Goal: Information Seeking & Learning: Learn about a topic

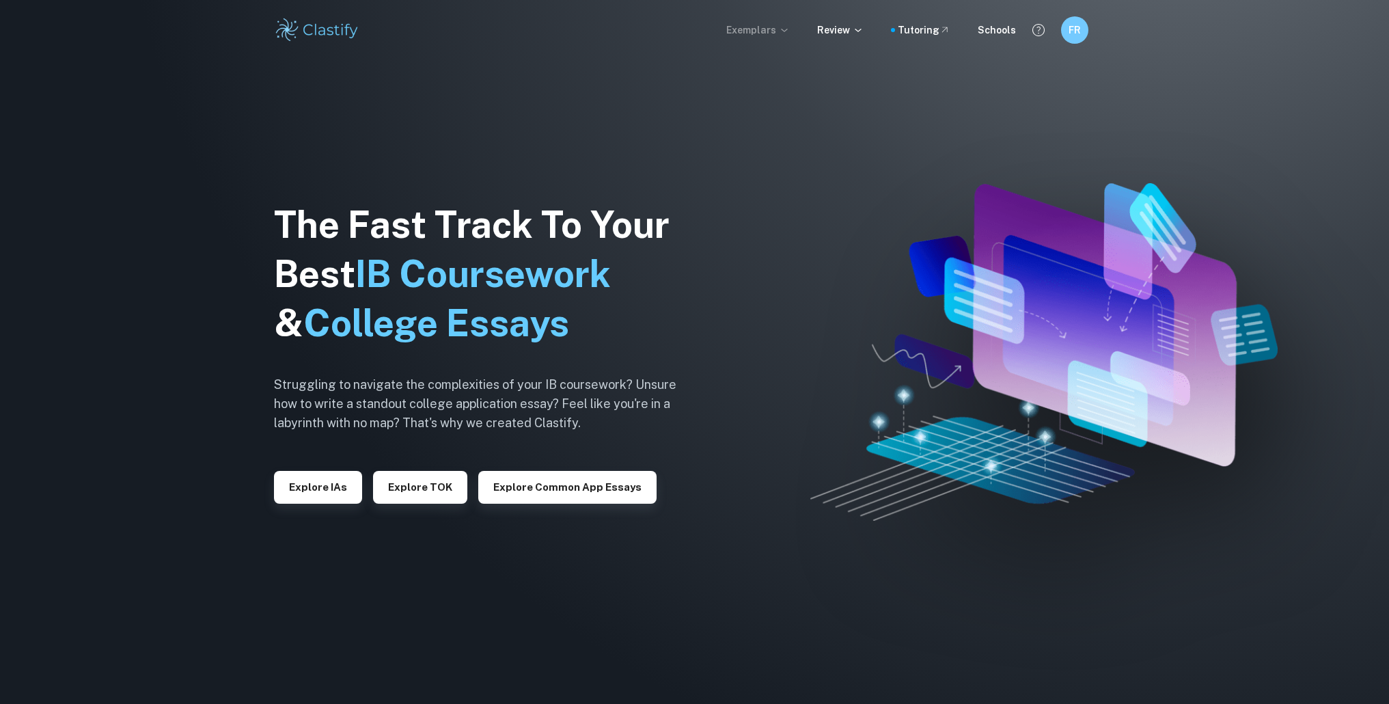
click at [771, 30] on p "Exemplars" at bounding box center [758, 30] width 64 height 15
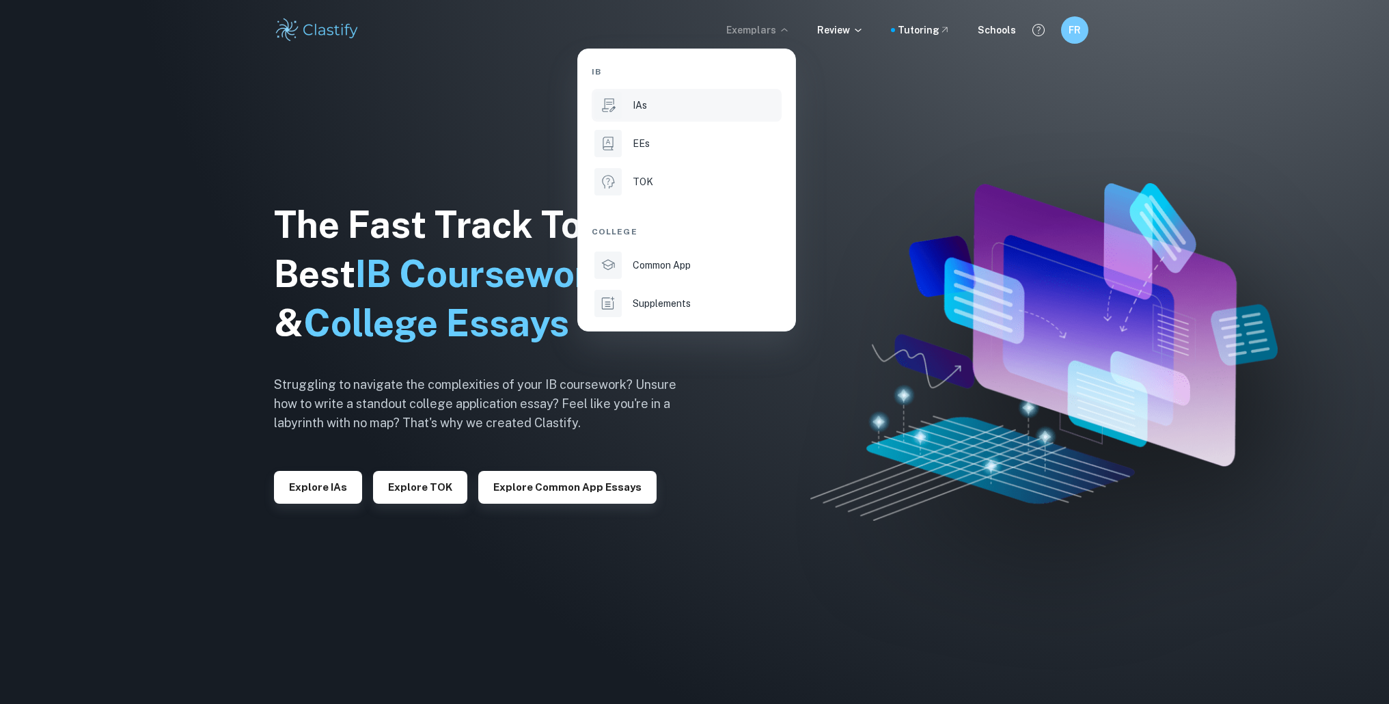
click at [697, 96] on li "IAs" at bounding box center [687, 105] width 190 height 33
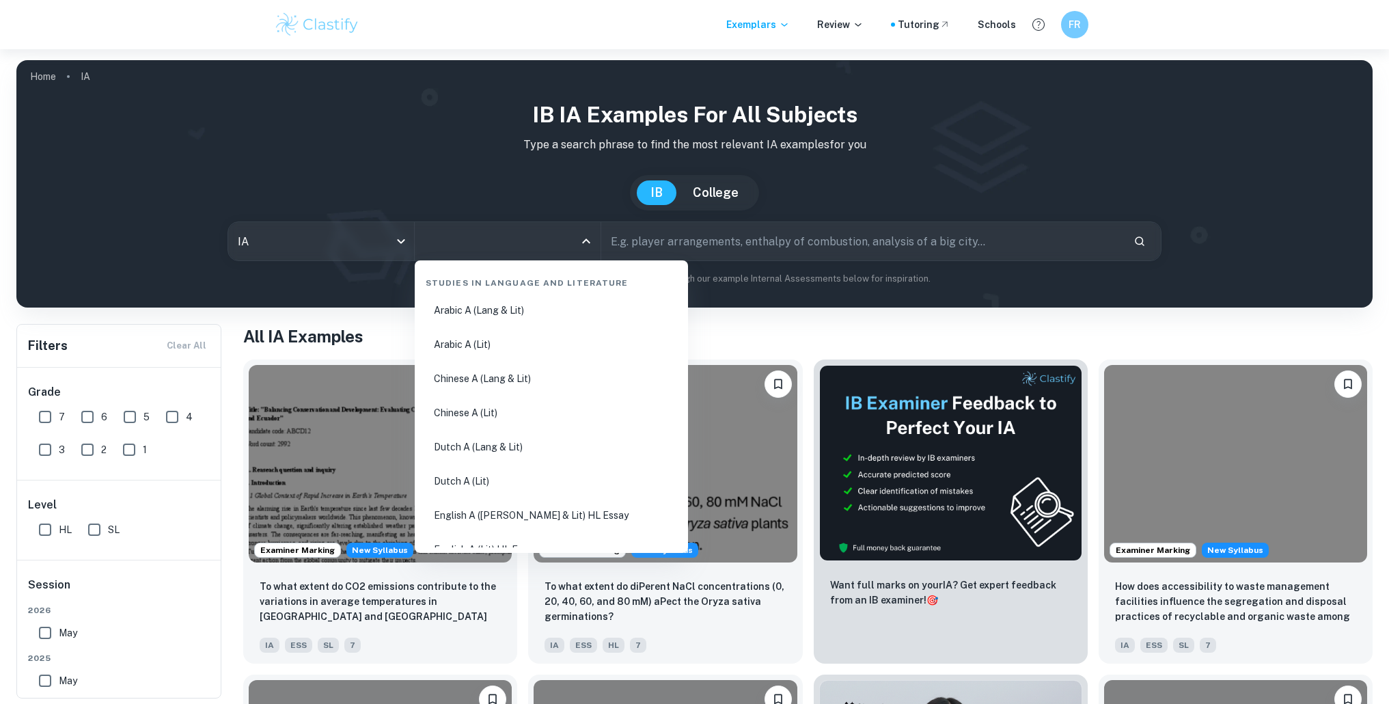
click at [486, 252] on input "All Subjects" at bounding box center [497, 241] width 153 height 26
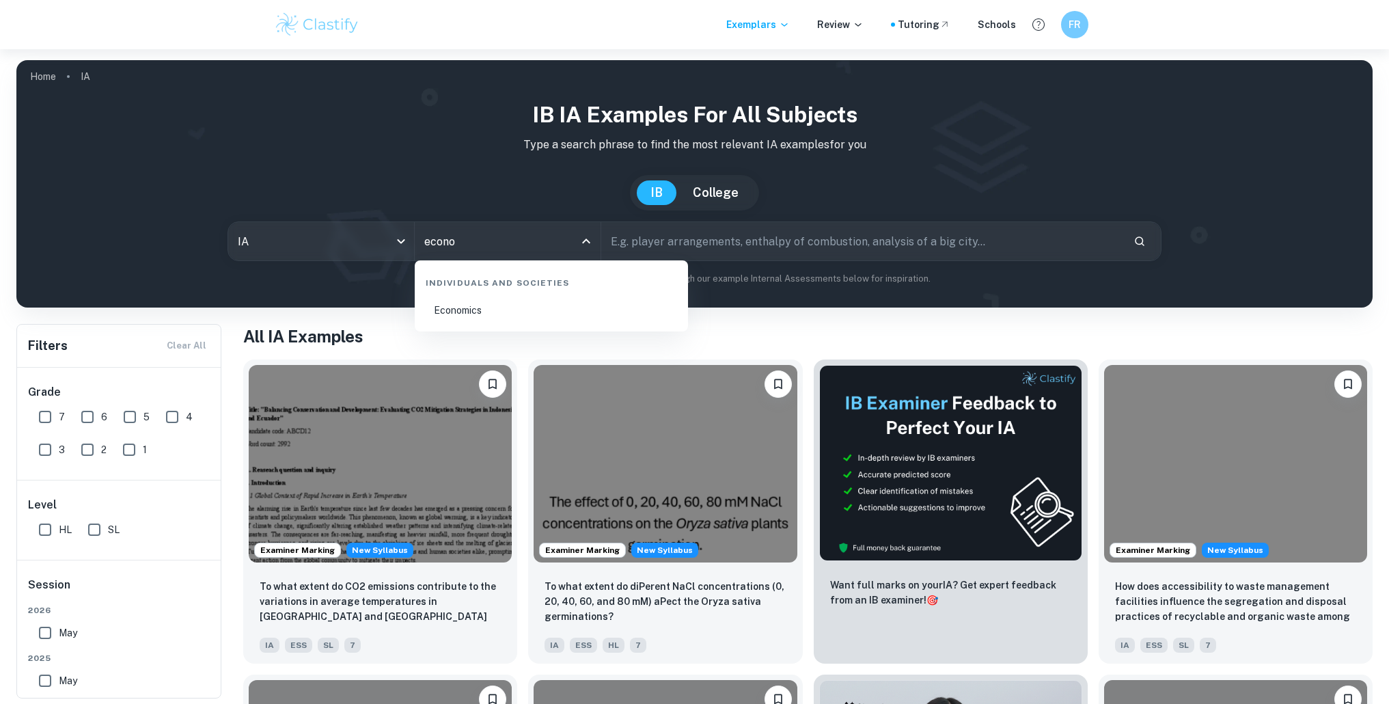
type input "Economics"
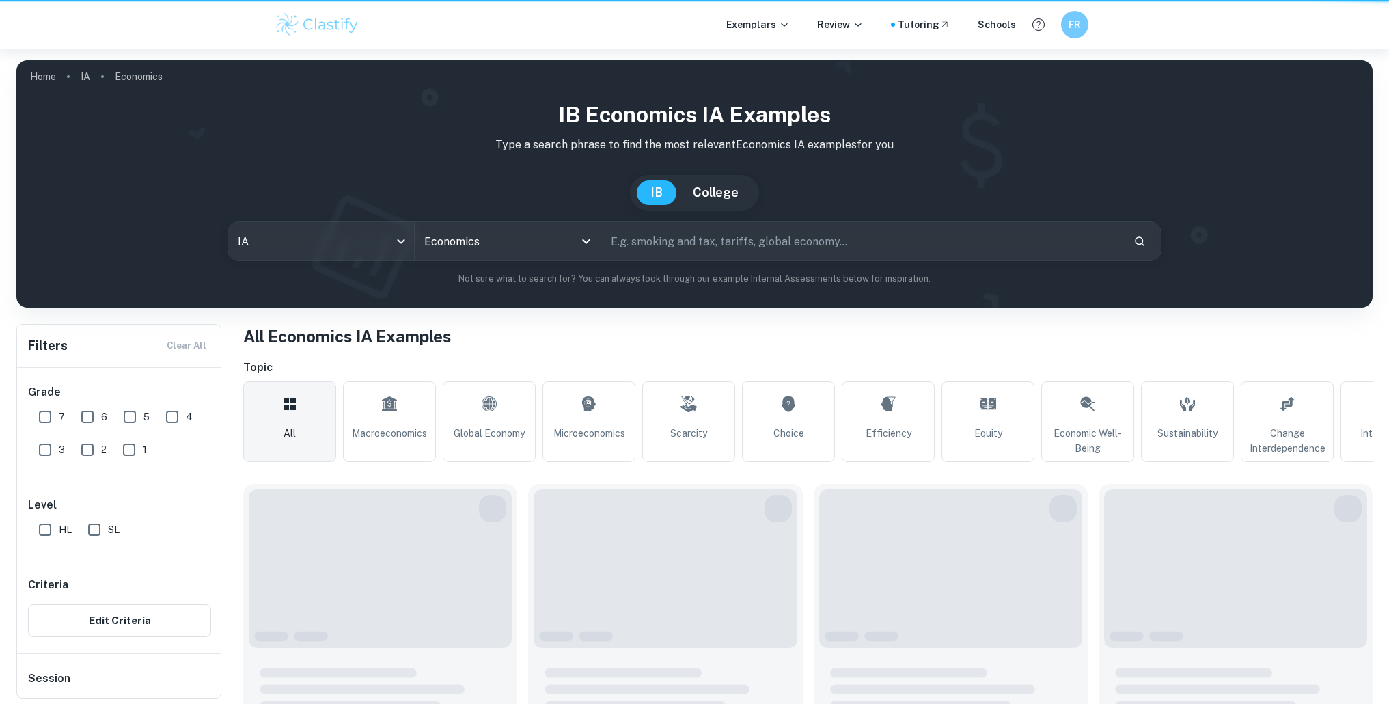
scroll to position [3, 0]
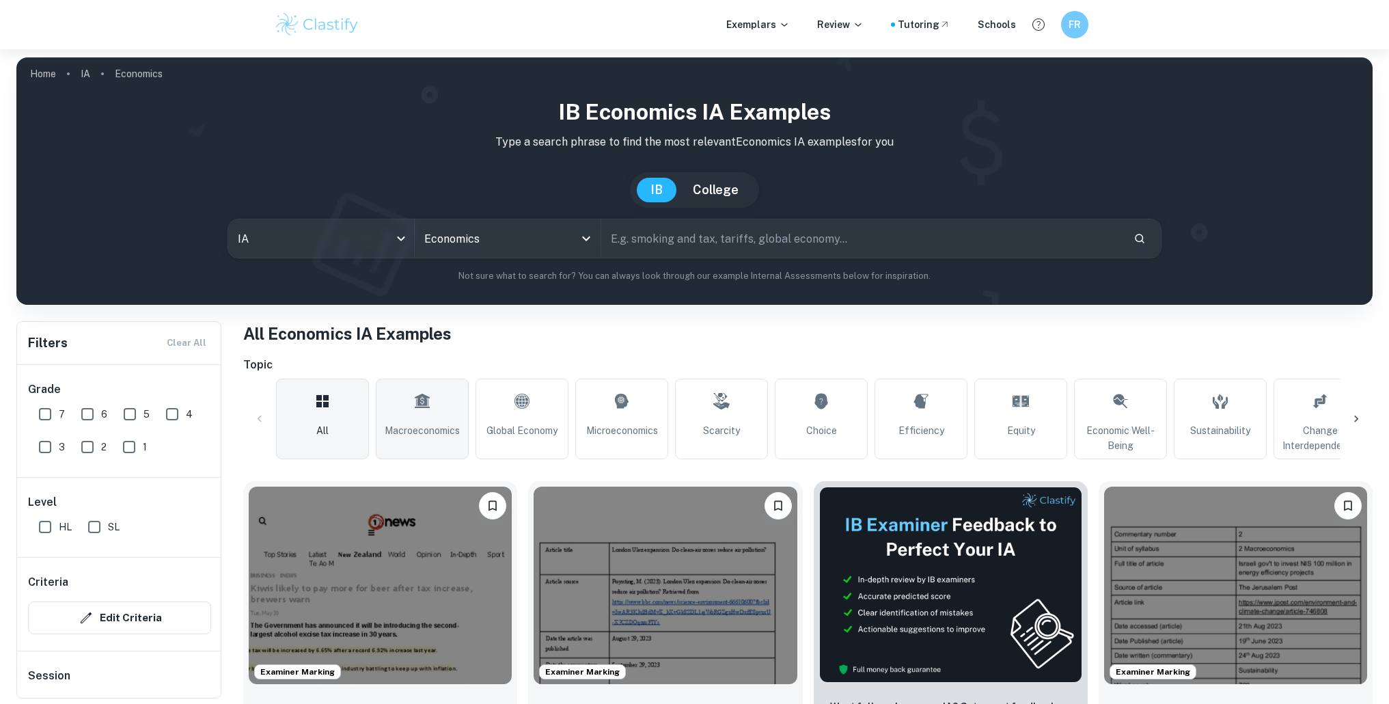
click at [406, 396] on link "Macroeconomics" at bounding box center [422, 418] width 93 height 81
type input "Macroeconomics"
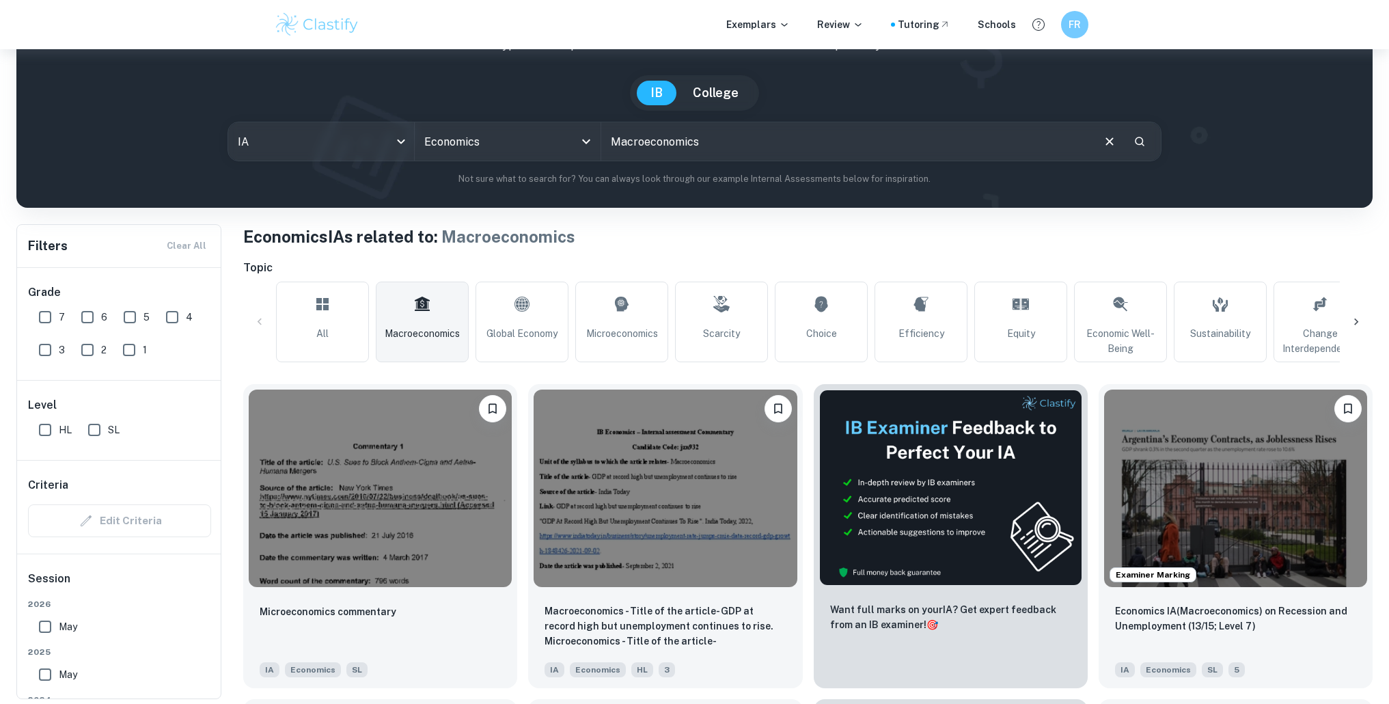
scroll to position [100, 0]
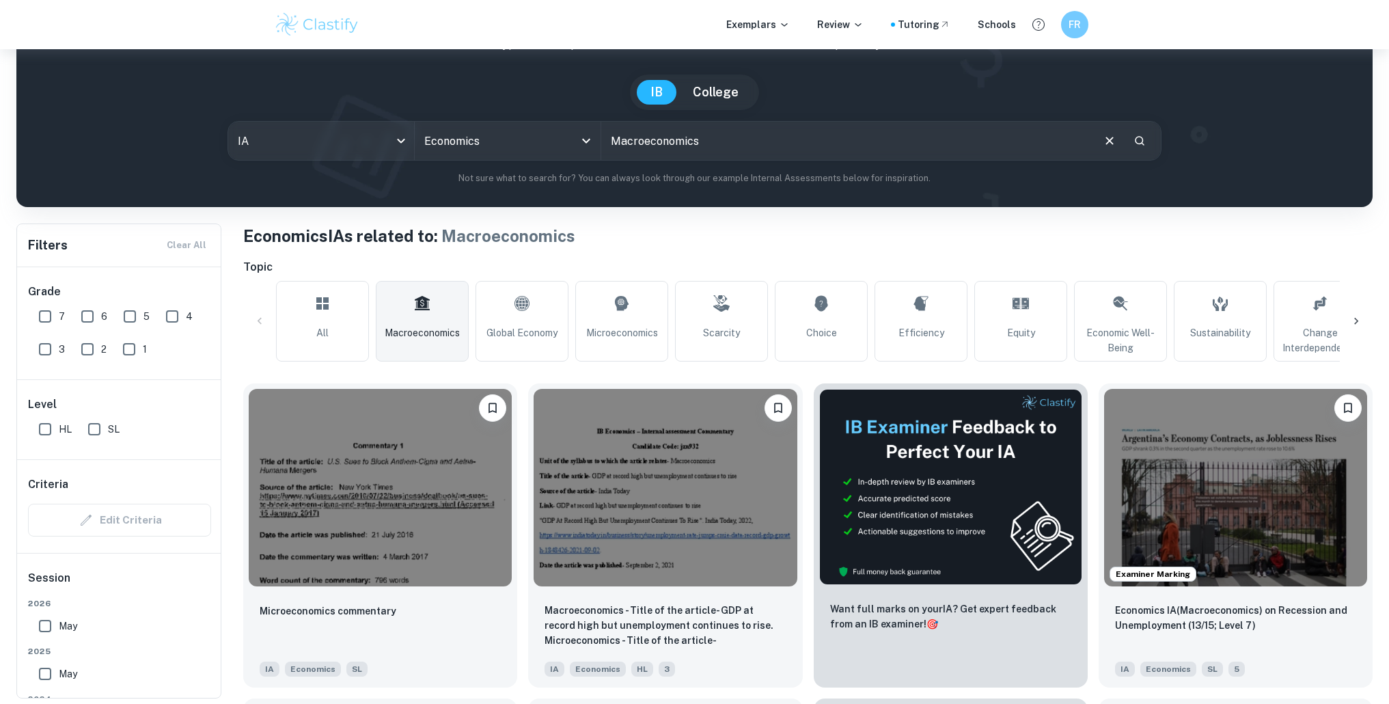
click at [55, 318] on input "7" at bounding box center [44, 316] width 27 height 27
checkbox input "true"
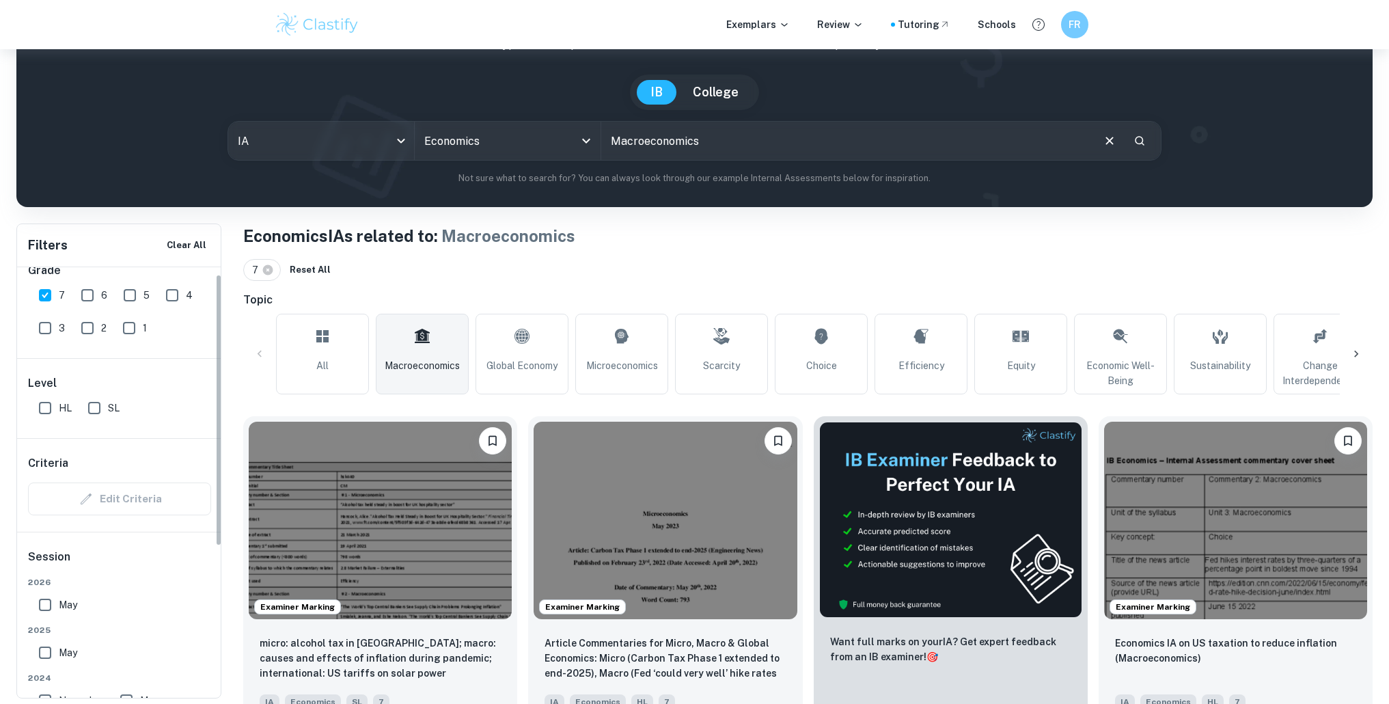
scroll to position [106, 0]
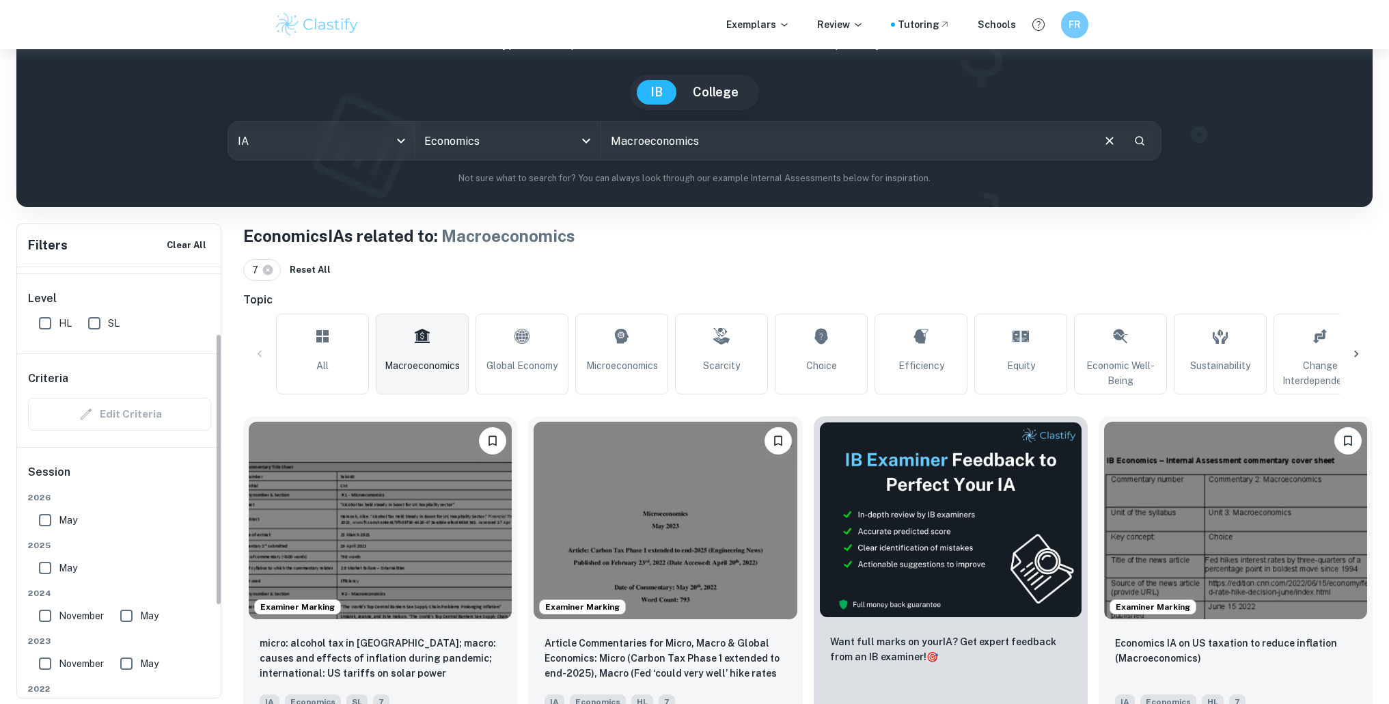
click at [66, 527] on label "May" at bounding box center [54, 519] width 46 height 27
click at [59, 527] on input "May" at bounding box center [44, 519] width 27 height 27
checkbox input "true"
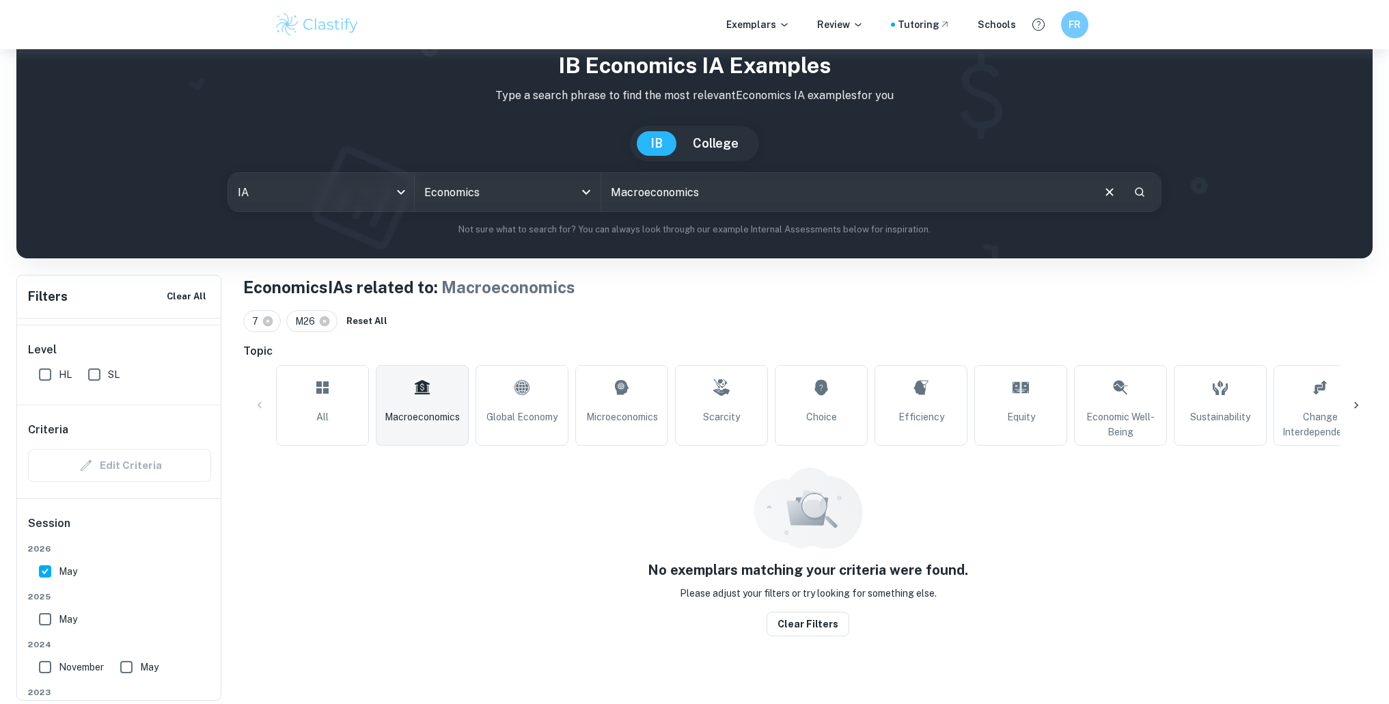
scroll to position [49, 0]
click at [53, 621] on input "May" at bounding box center [44, 618] width 27 height 27
checkbox input "true"
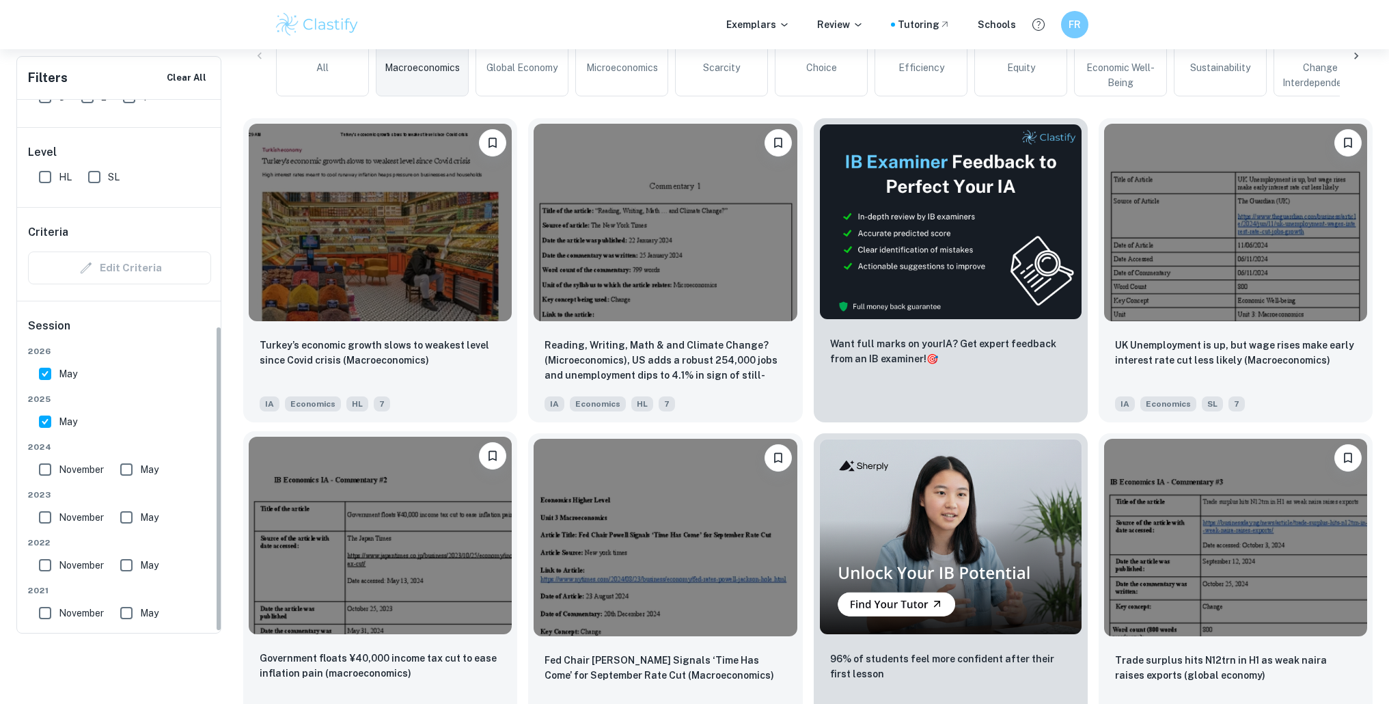
scroll to position [400, 0]
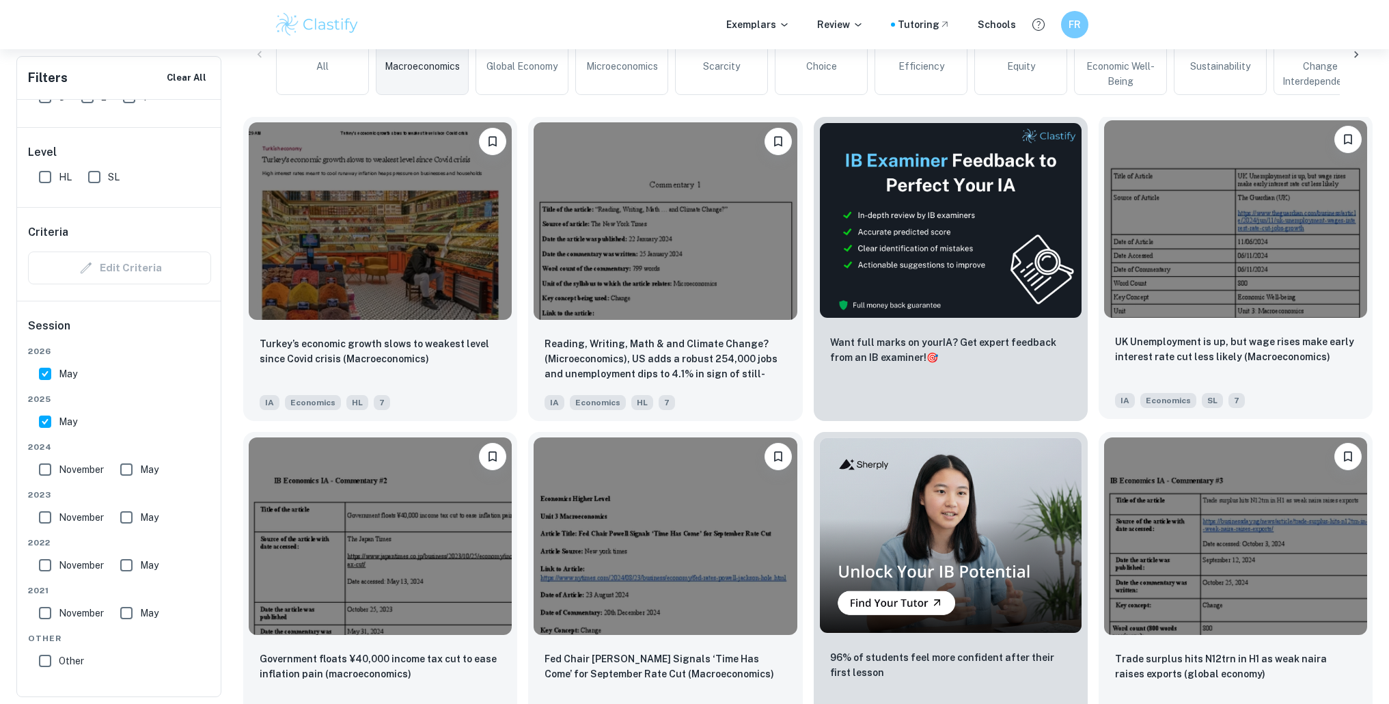
click at [1151, 191] on img at bounding box center [1235, 218] width 263 height 197
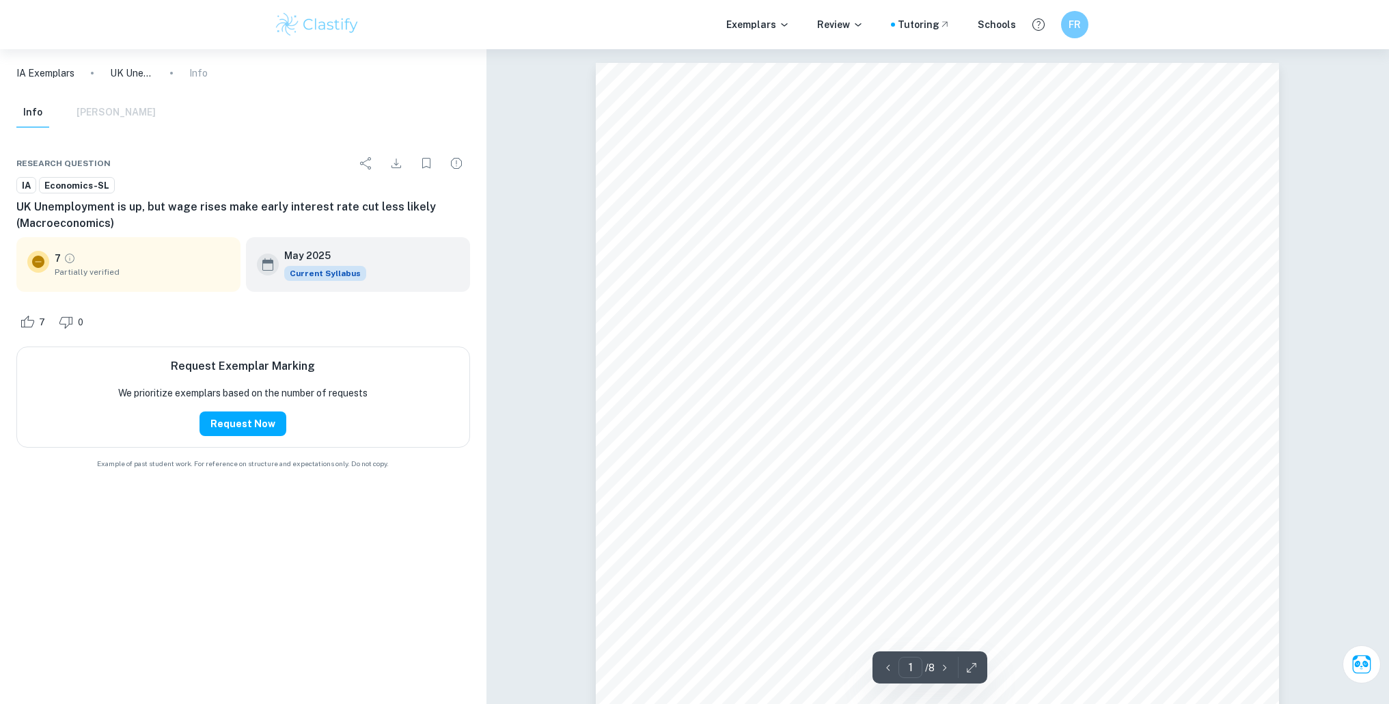
drag, startPoint x: 542, startPoint y: 467, endPoint x: 559, endPoint y: 461, distance: 17.5
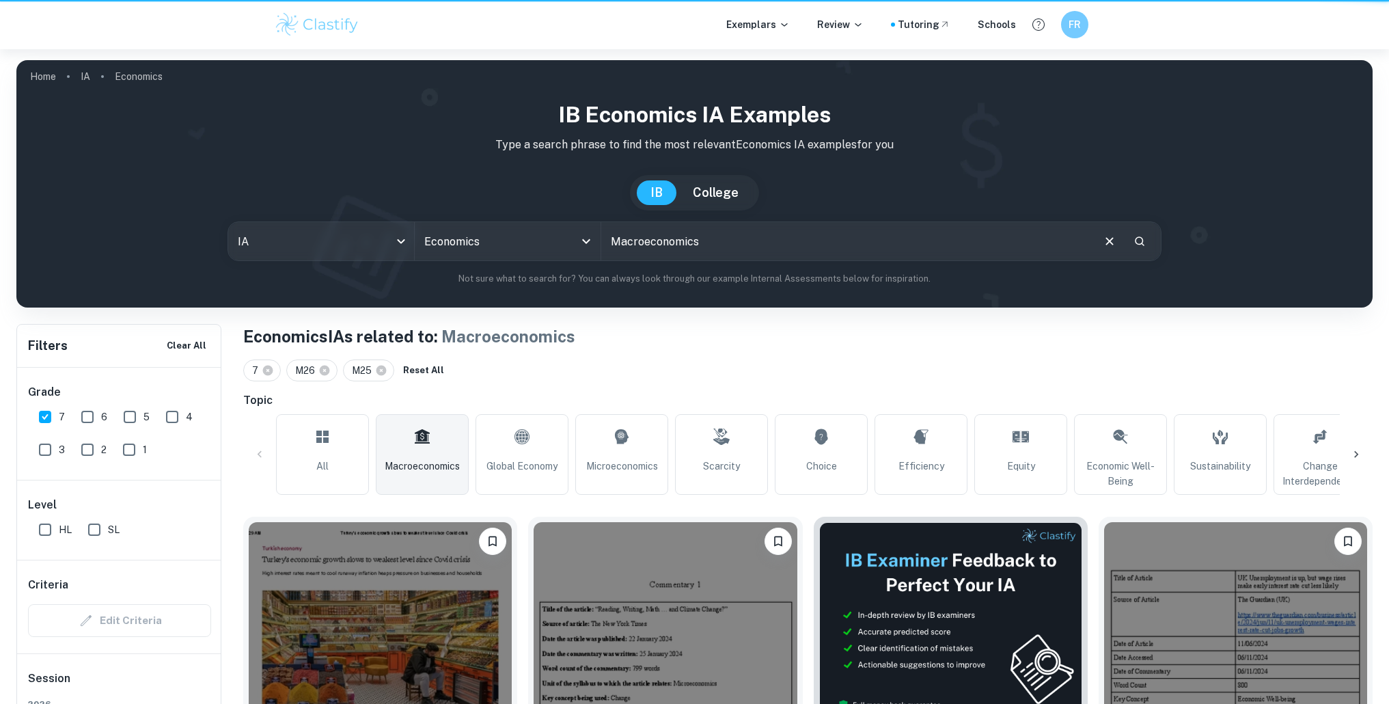
scroll to position [400, 0]
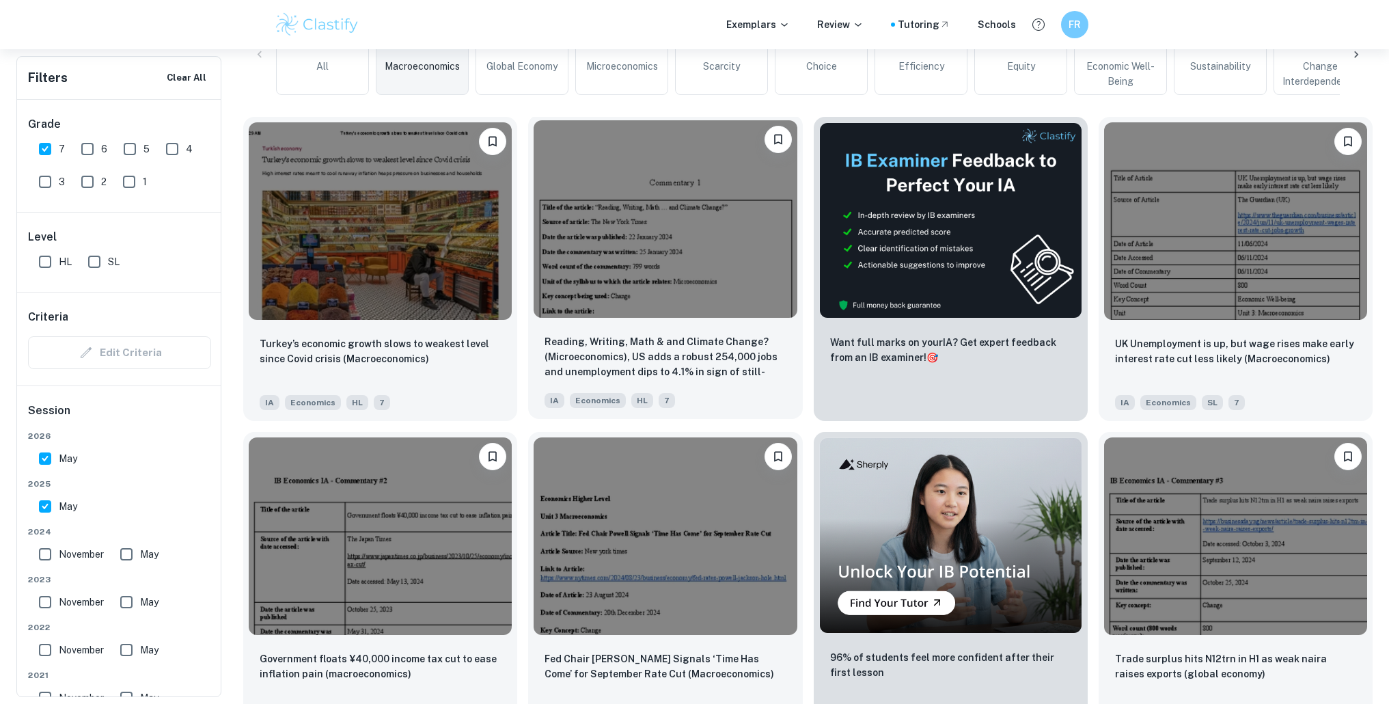
click at [703, 296] on img at bounding box center [664, 218] width 263 height 197
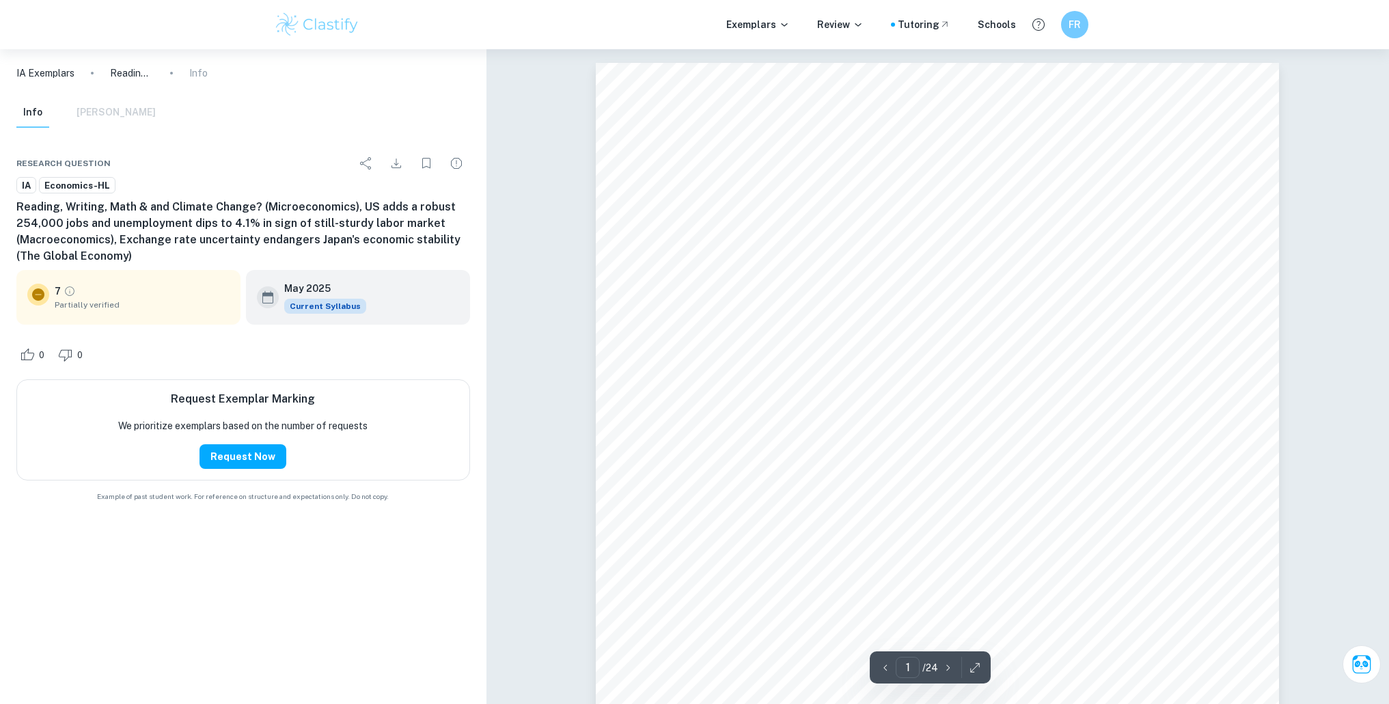
click at [79, 309] on span "Partially verified" at bounding box center [142, 305] width 175 height 12
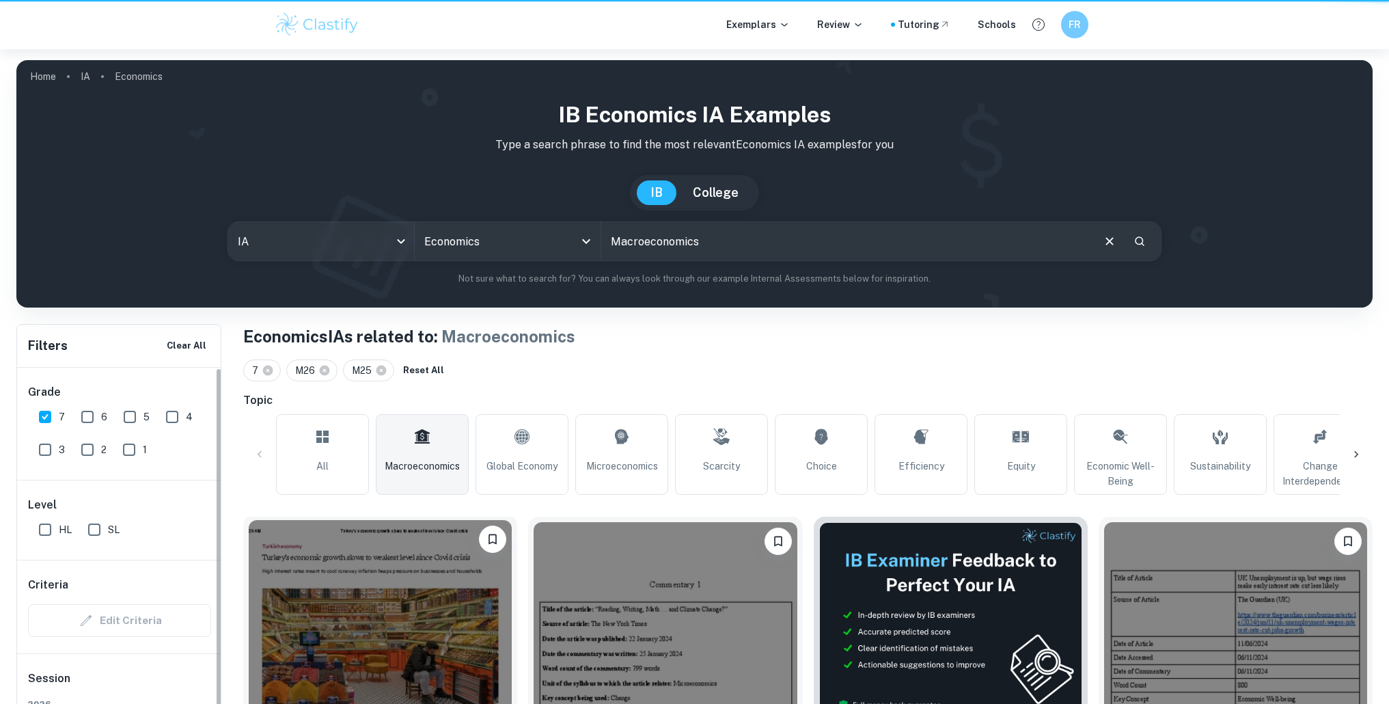
scroll to position [400, 0]
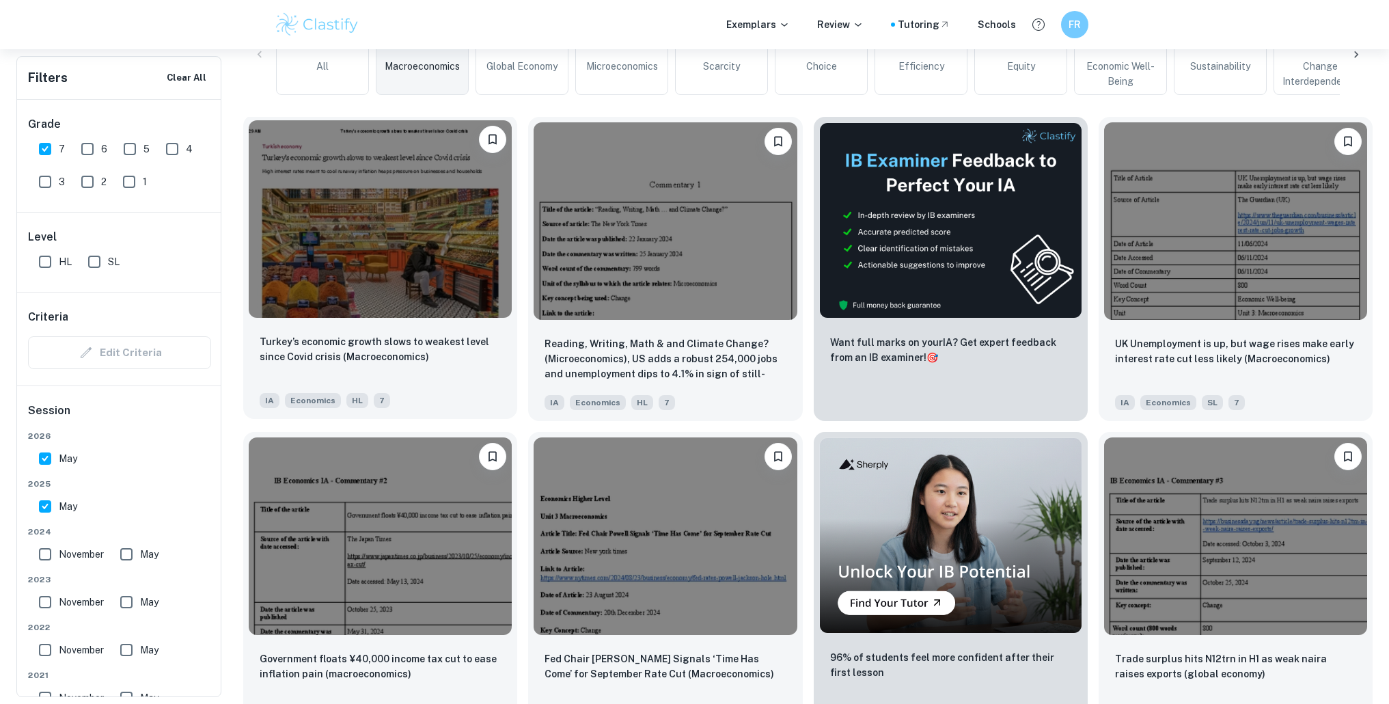
click at [370, 316] on img at bounding box center [380, 218] width 263 height 197
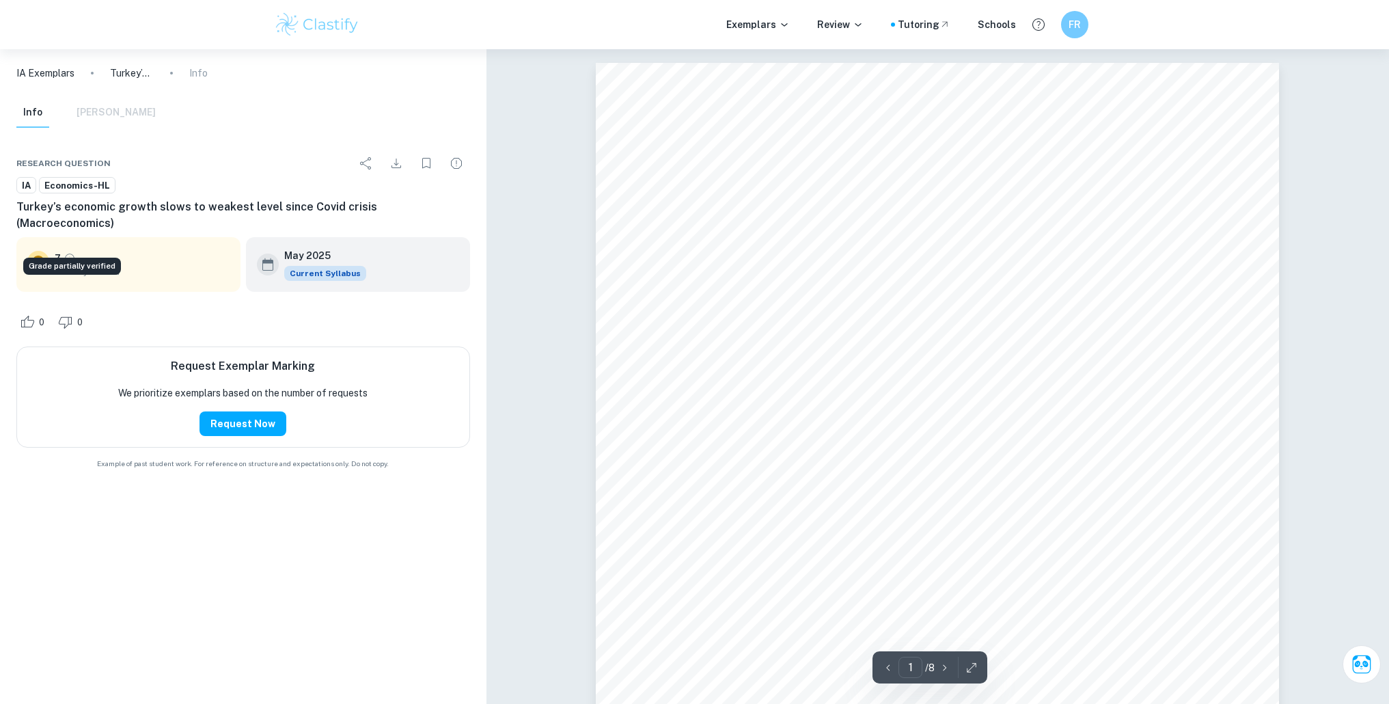
click at [67, 252] on icon "Grade partially verified" at bounding box center [70, 258] width 12 height 12
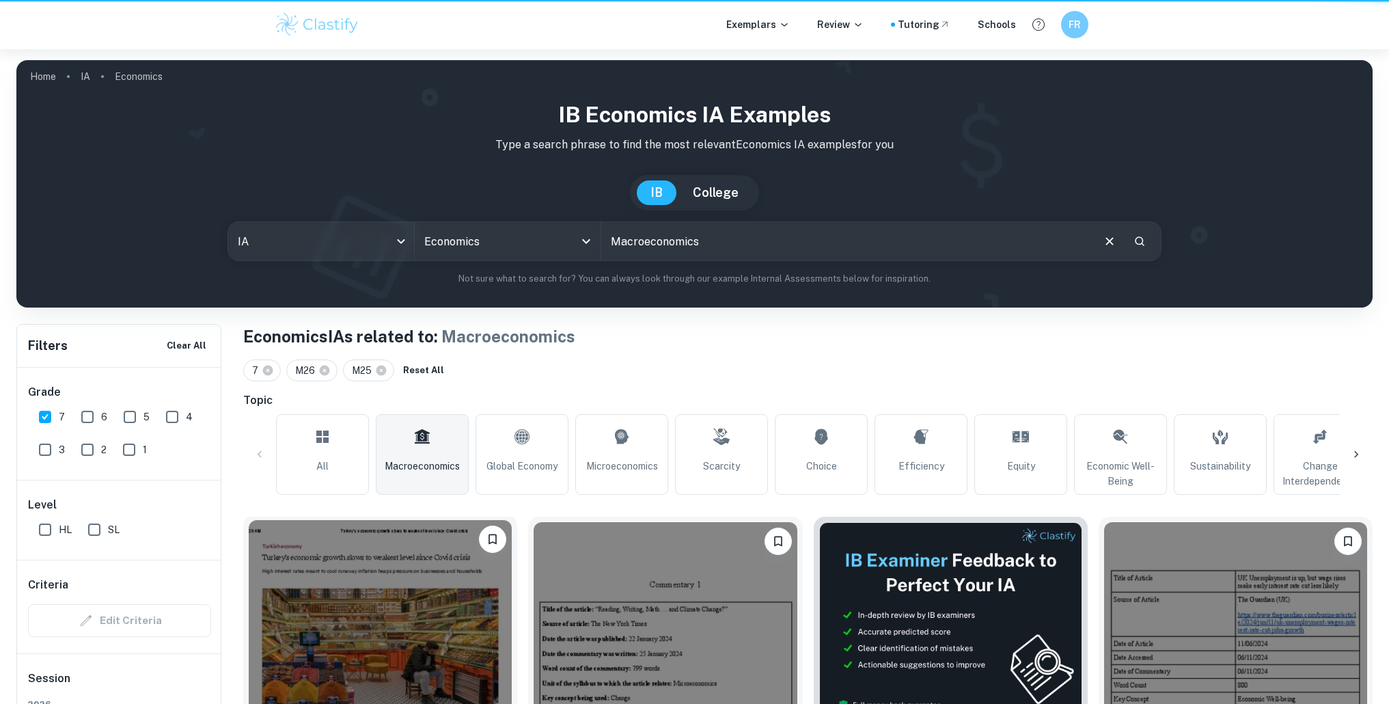
scroll to position [400, 0]
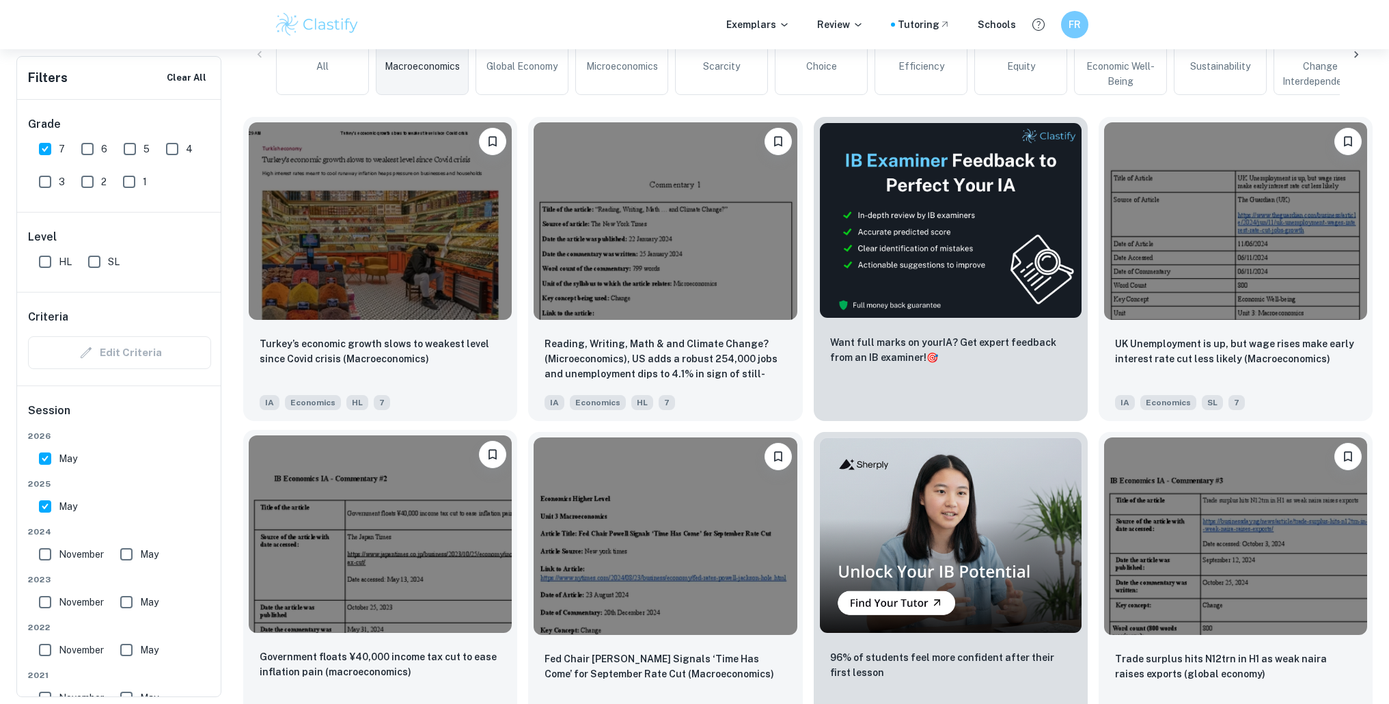
click at [490, 536] on img at bounding box center [380, 533] width 263 height 197
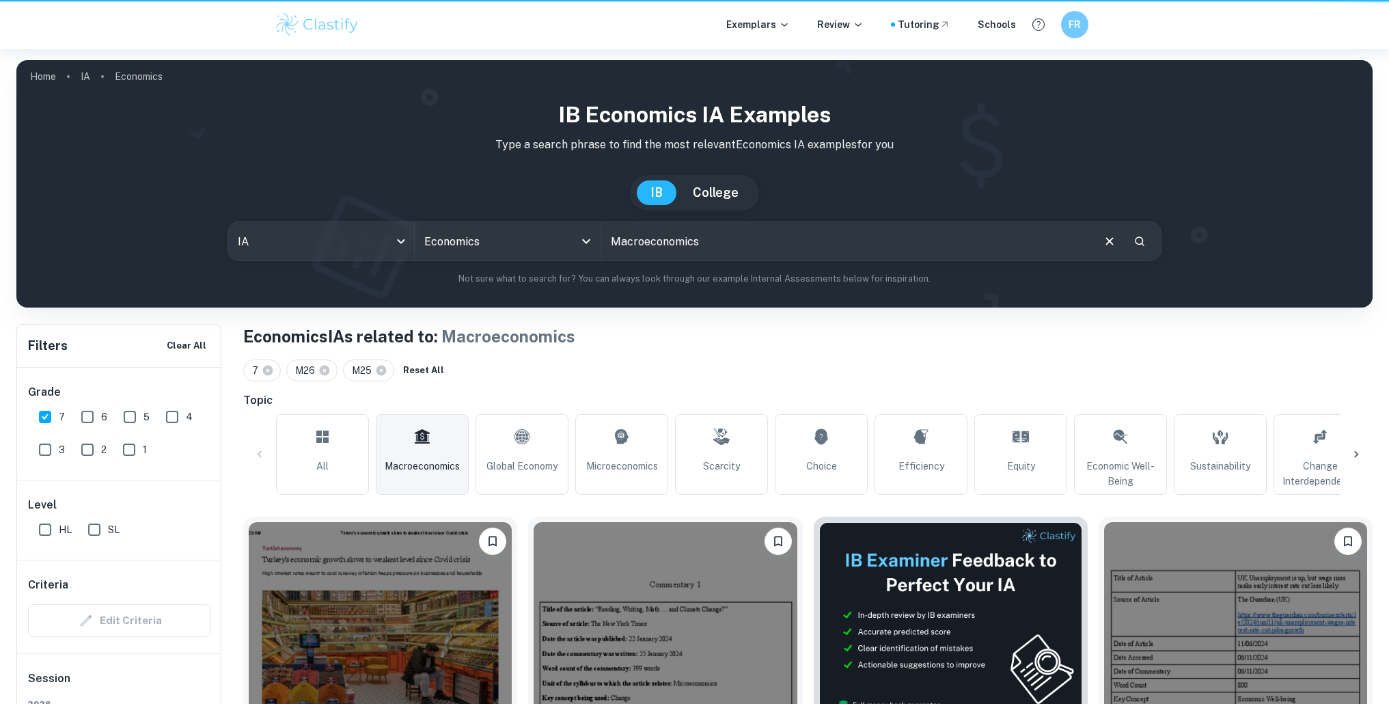
scroll to position [400, 0]
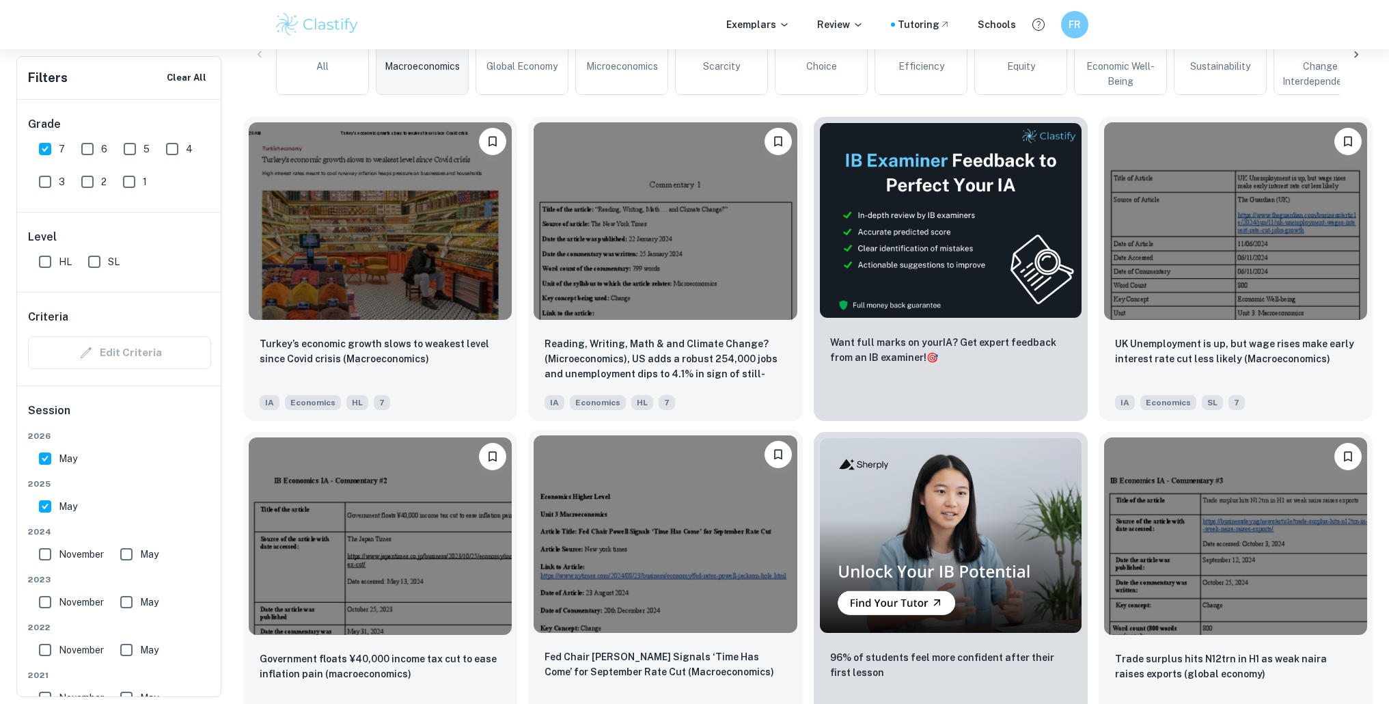
click at [745, 549] on img at bounding box center [664, 533] width 263 height 197
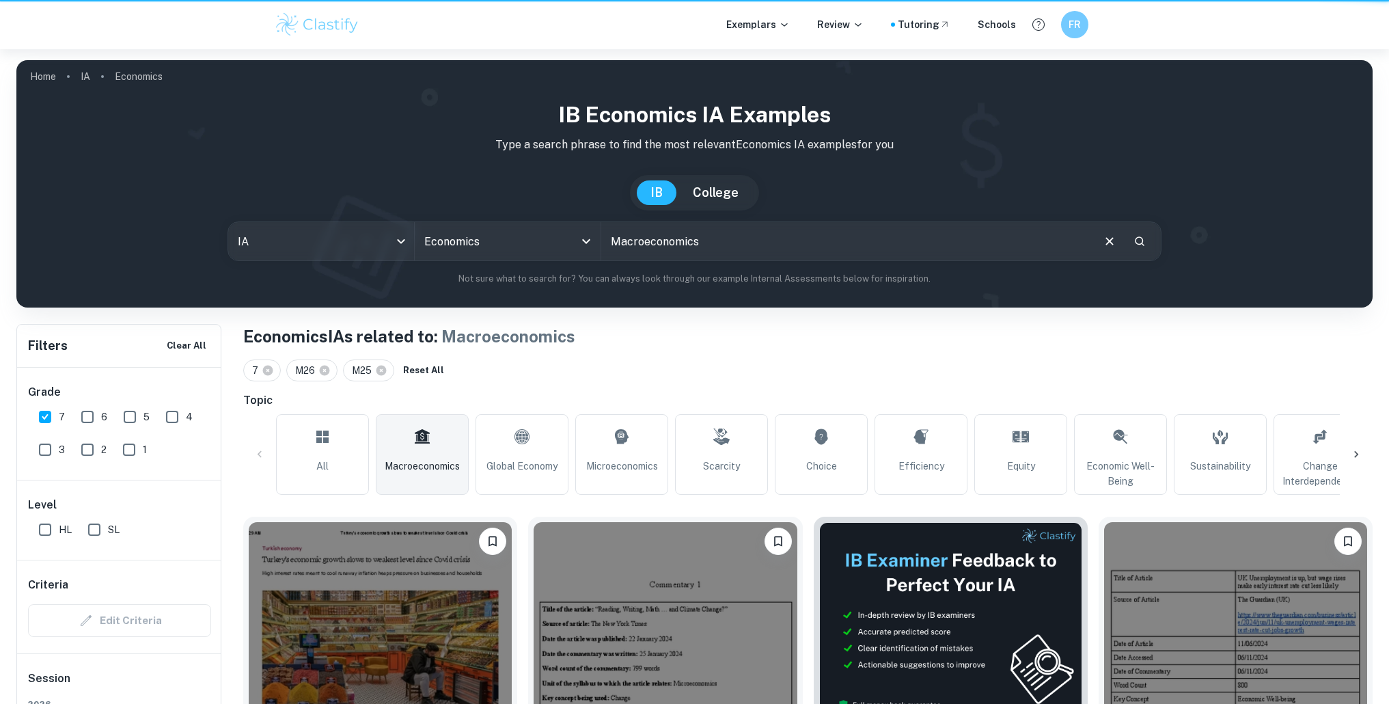
scroll to position [400, 0]
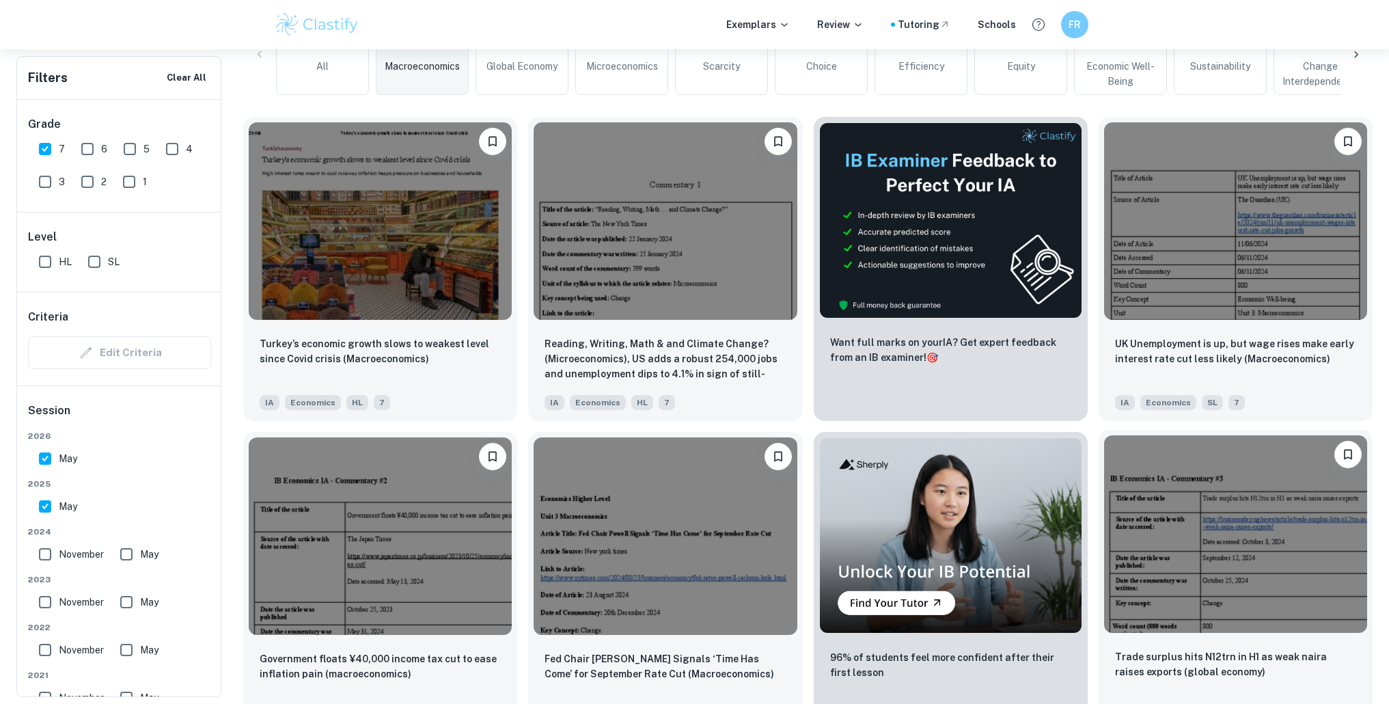
click at [1196, 529] on img at bounding box center [1235, 533] width 263 height 197
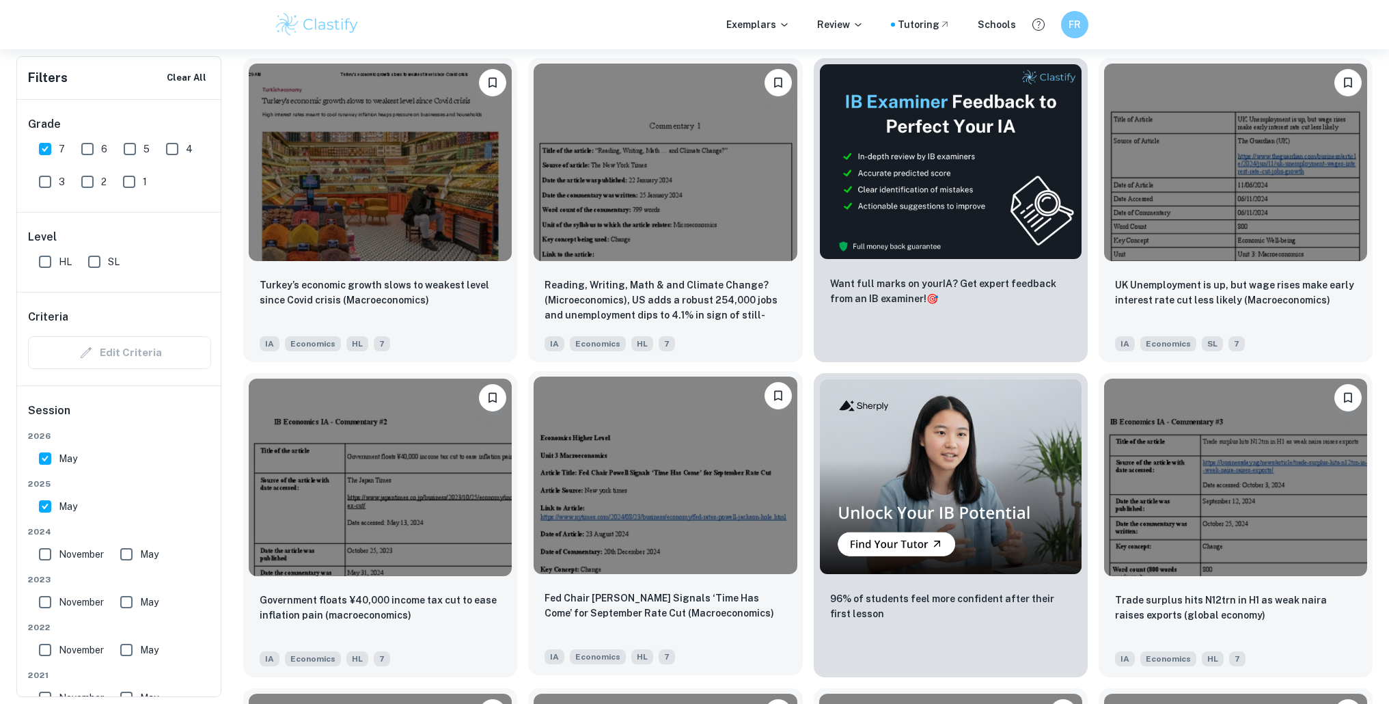
scroll to position [829, 0]
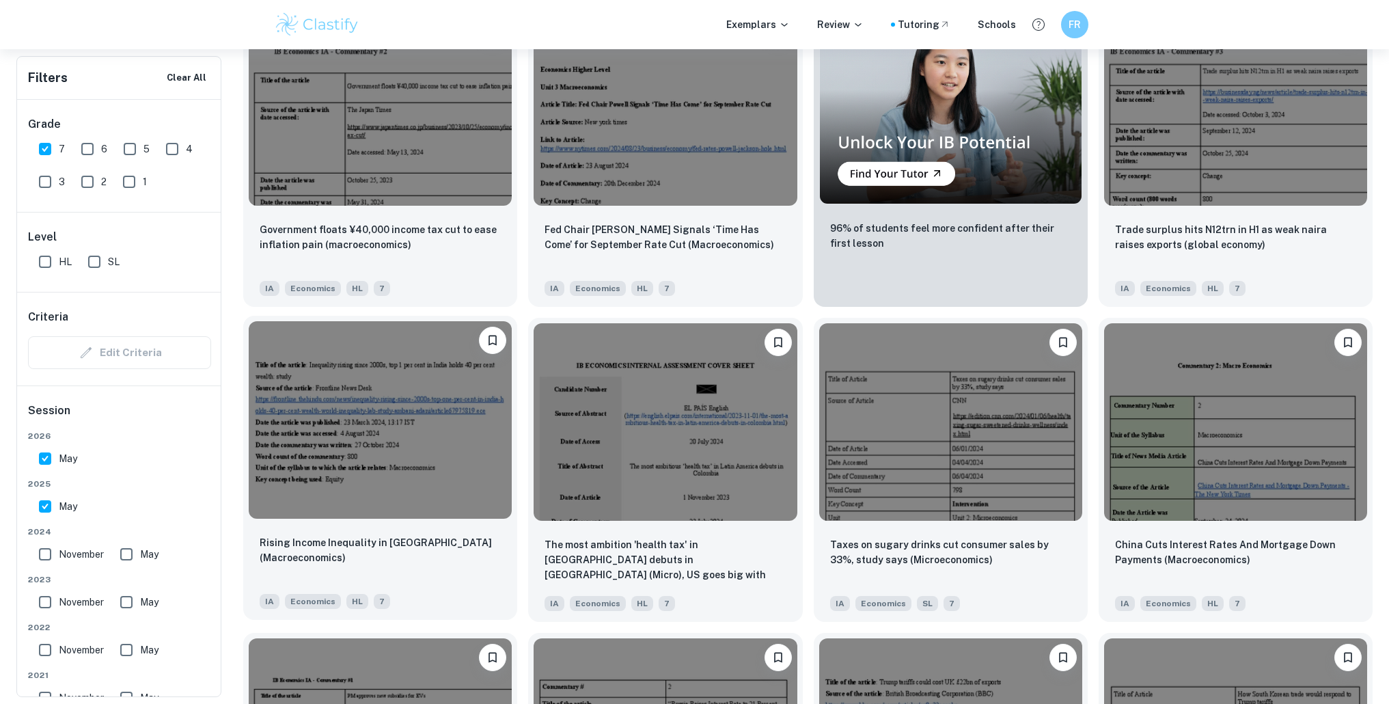
click at [472, 446] on img at bounding box center [380, 419] width 263 height 197
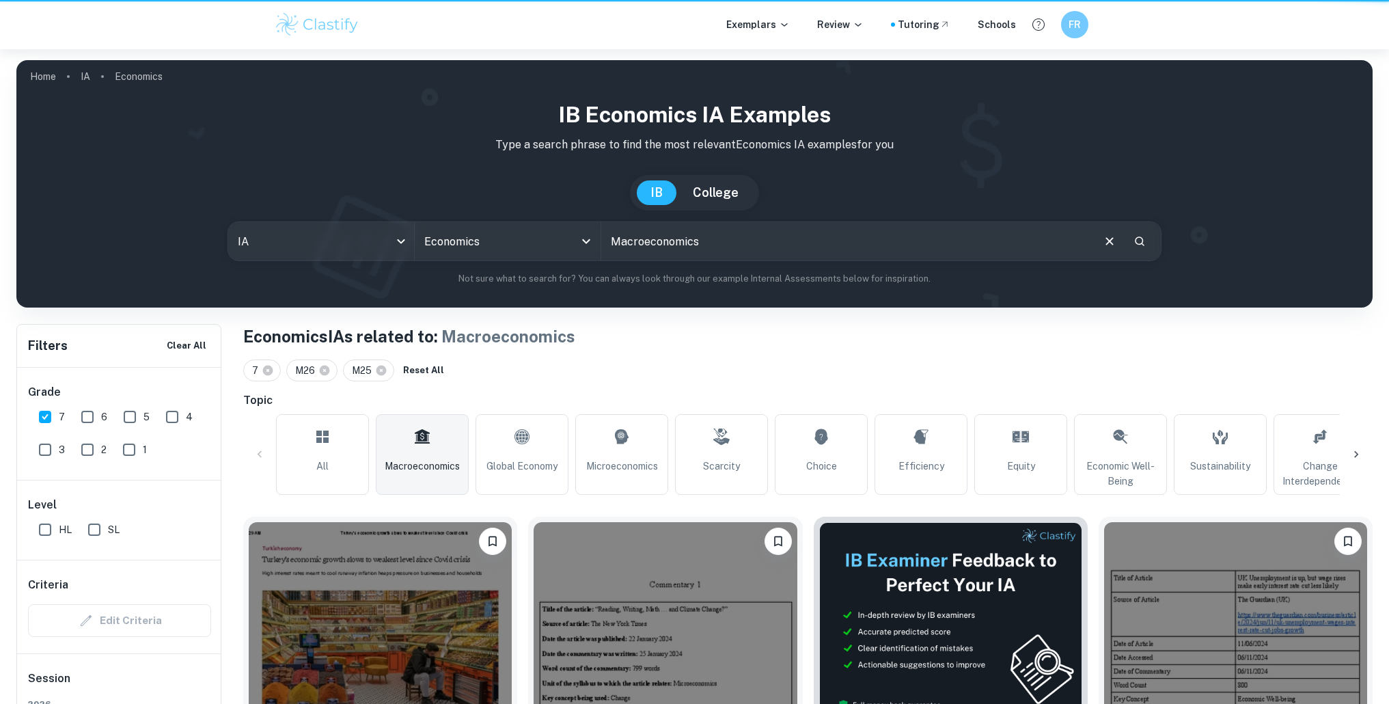
scroll to position [829, 0]
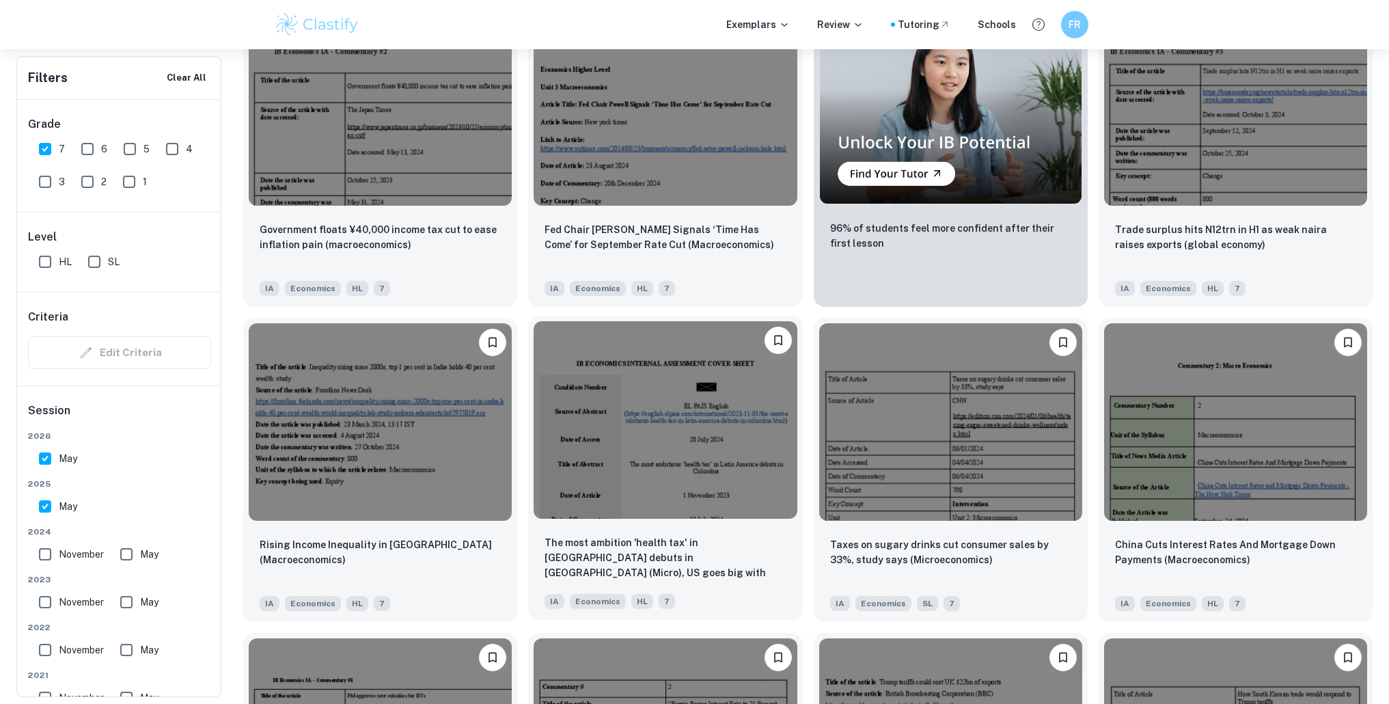
click at [646, 443] on img at bounding box center [664, 419] width 263 height 197
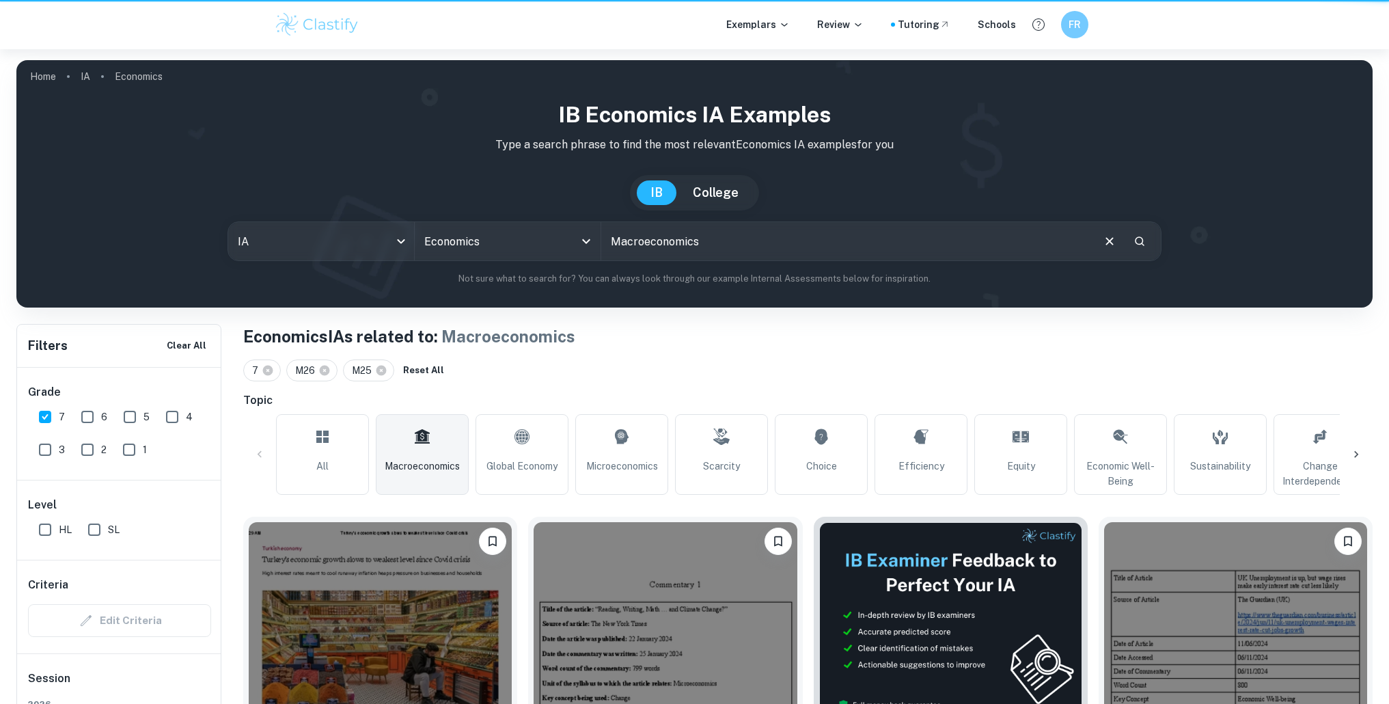
scroll to position [829, 0]
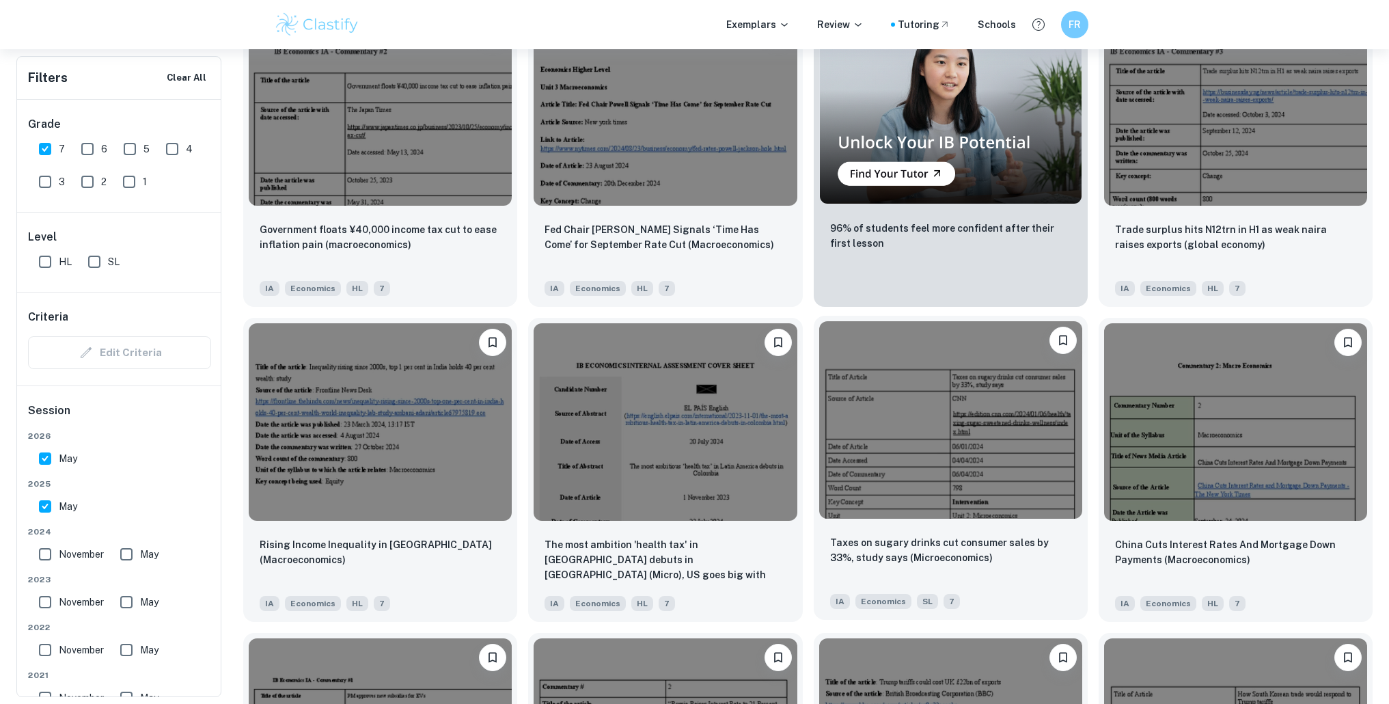
click at [868, 474] on img at bounding box center [950, 419] width 263 height 197
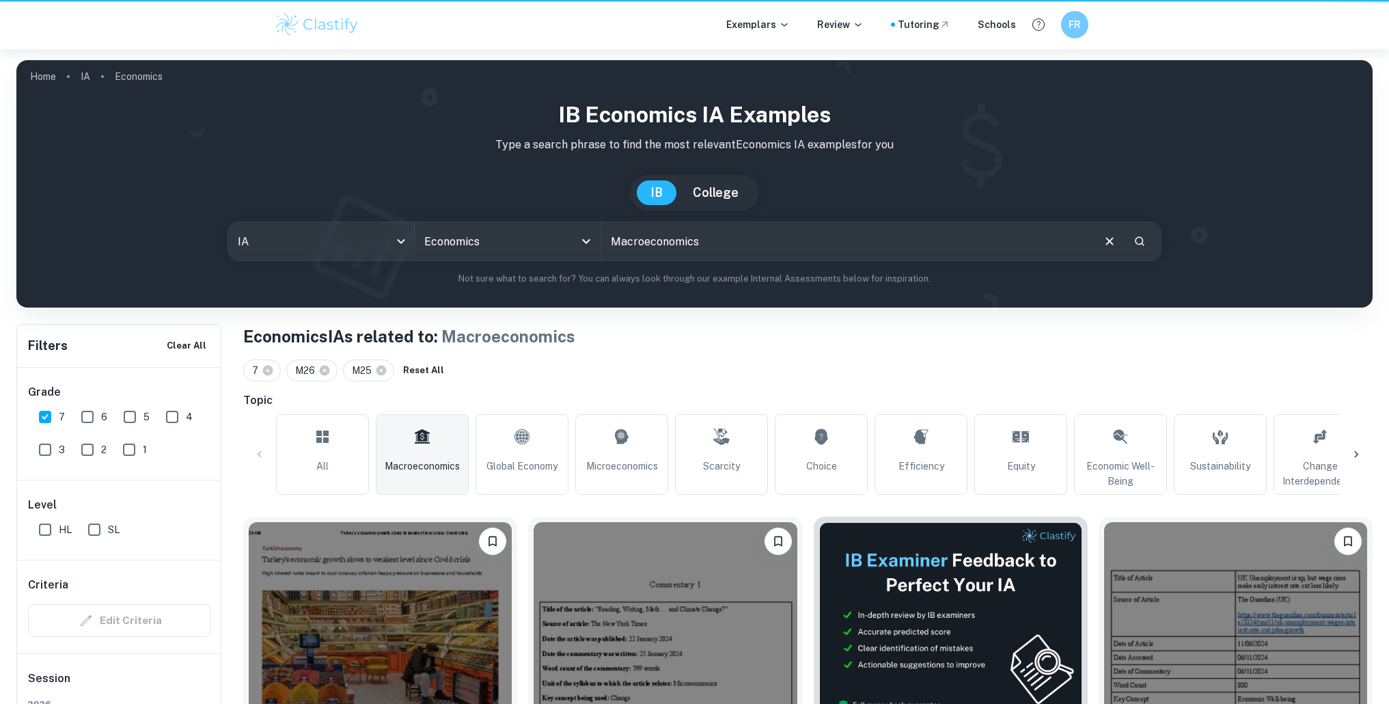
scroll to position [829, 0]
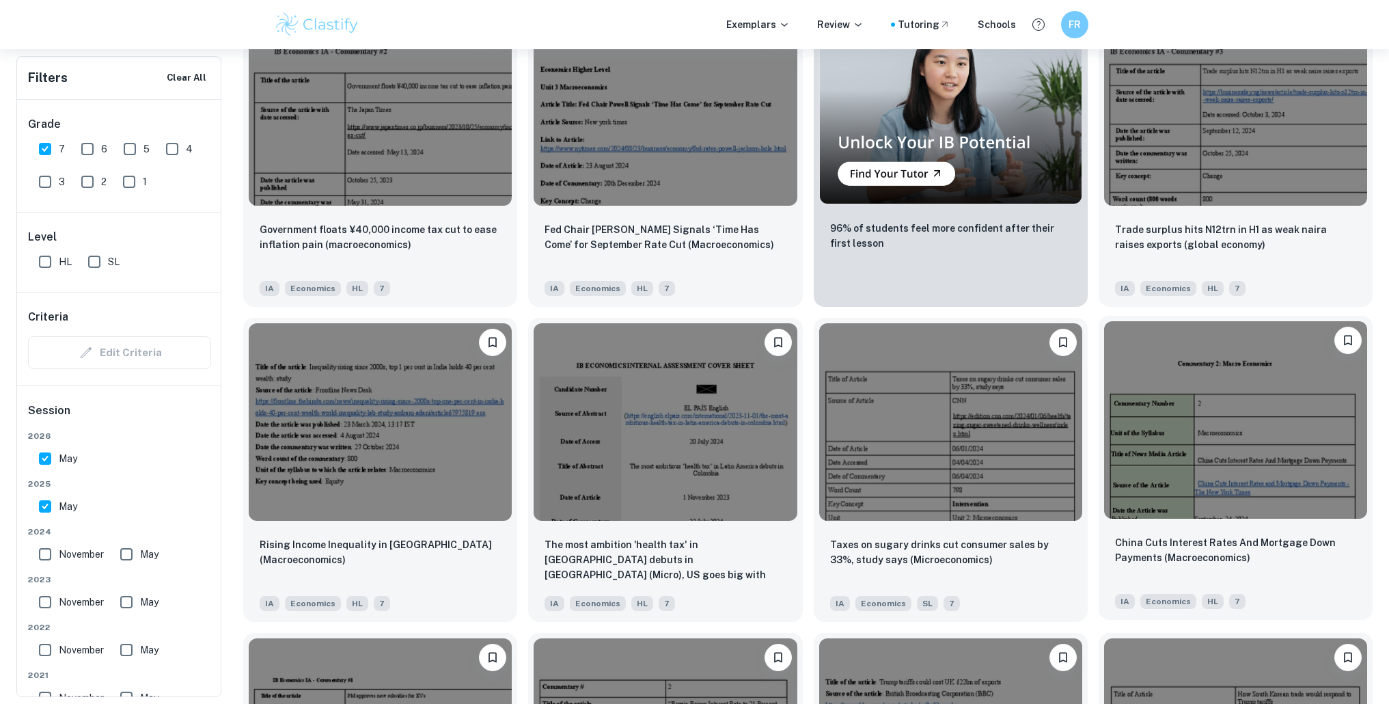
click at [1195, 474] on img at bounding box center [1235, 419] width 263 height 197
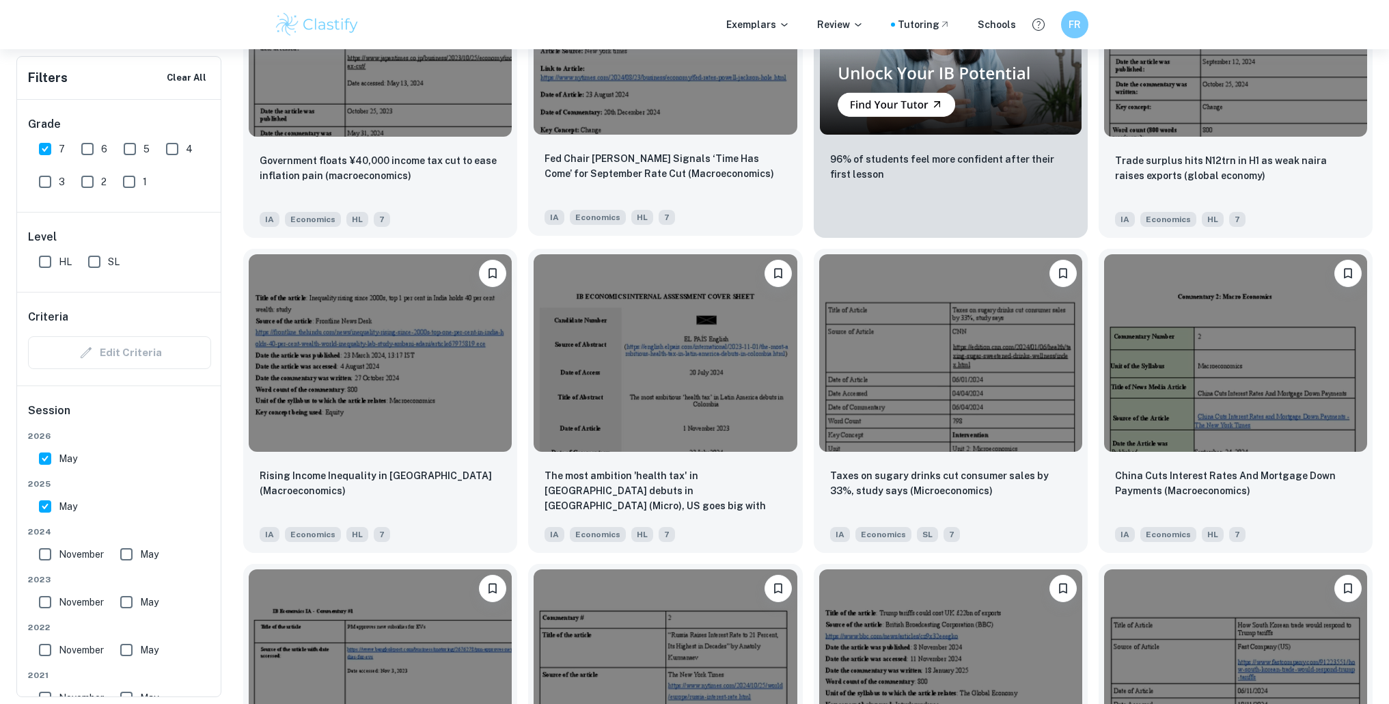
scroll to position [919, 0]
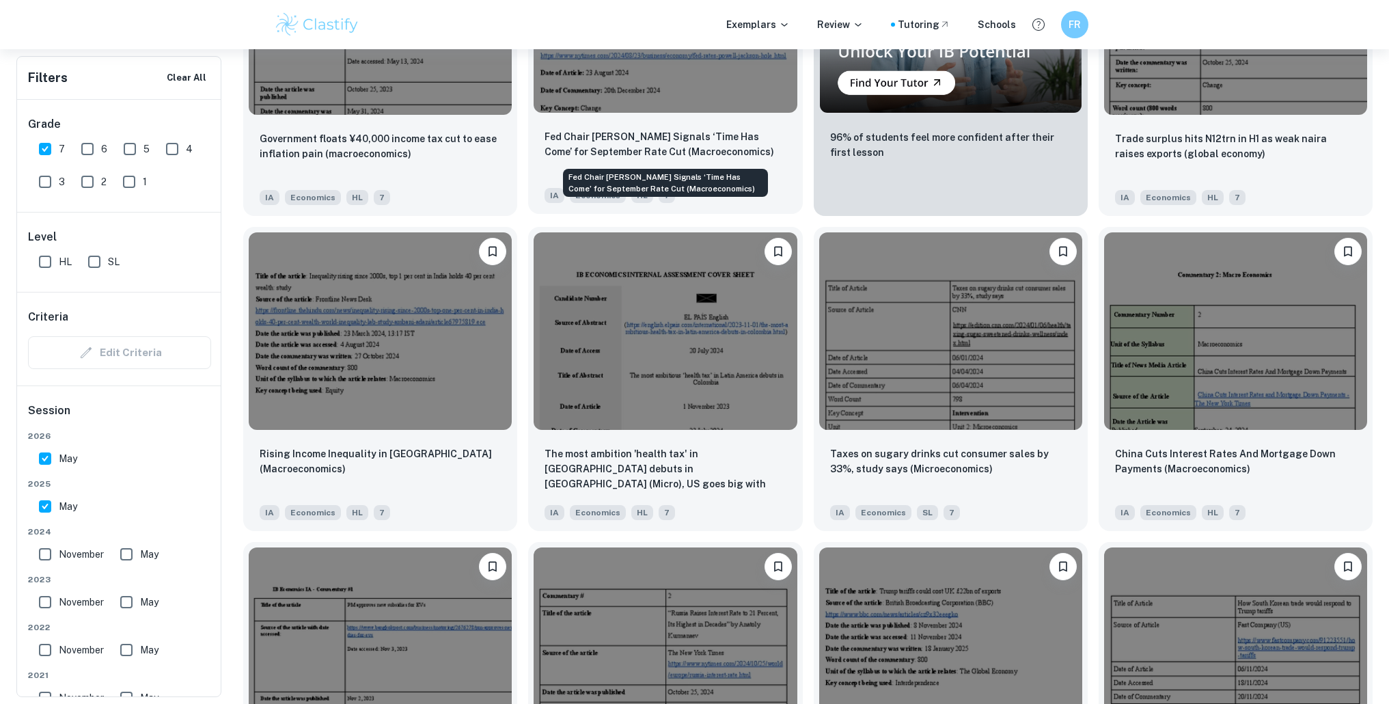
click at [693, 140] on p "Fed Chair [PERSON_NAME] Signals ‘Time Has Come’ for September Rate Cut (Macroec…" at bounding box center [664, 144] width 241 height 30
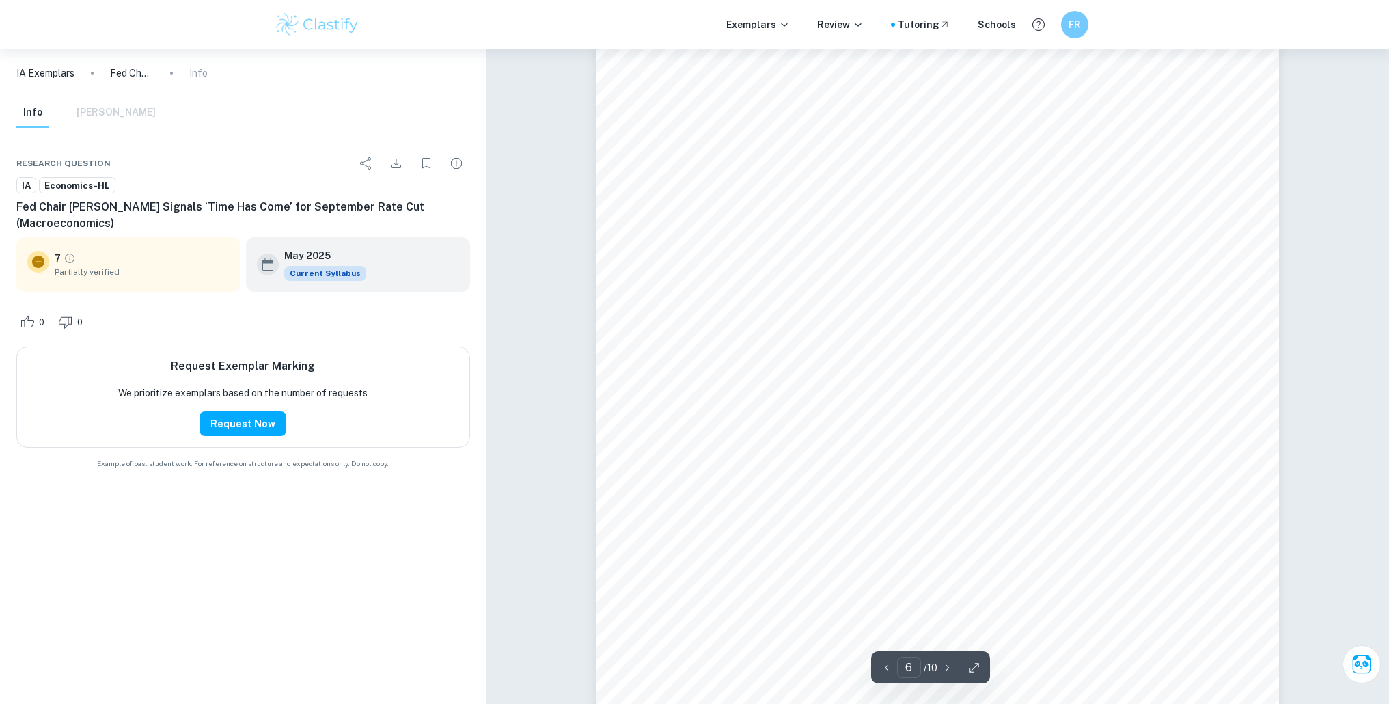
scroll to position [4987, 0]
click at [893, 201] on span "conditions. Due to significant inflation caused by" at bounding box center [1020, 201] width 271 height 14
click at [865, 234] on span "[MEDICAL_DATA], the U.S. Federal Reserve (FED) implemented contractionary monet…" at bounding box center [949, 232] width 542 height 14
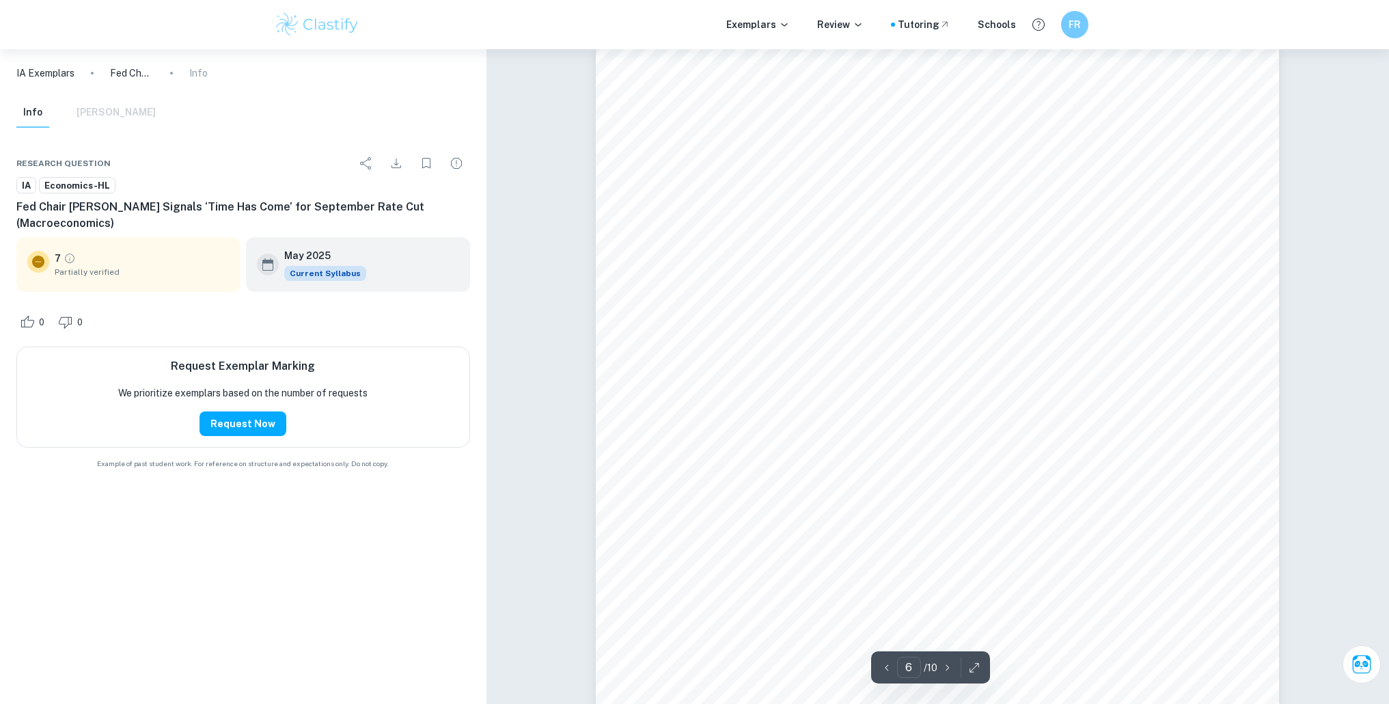
click at [872, 228] on span "[MEDICAL_DATA], the U.S. Federal Reserve (FED) implemented contractionary monet…" at bounding box center [949, 232] width 542 height 14
click at [876, 254] on div "Commentary: This article exemplifies the economic concept of change and how eco…" at bounding box center [937, 524] width 683 height 965
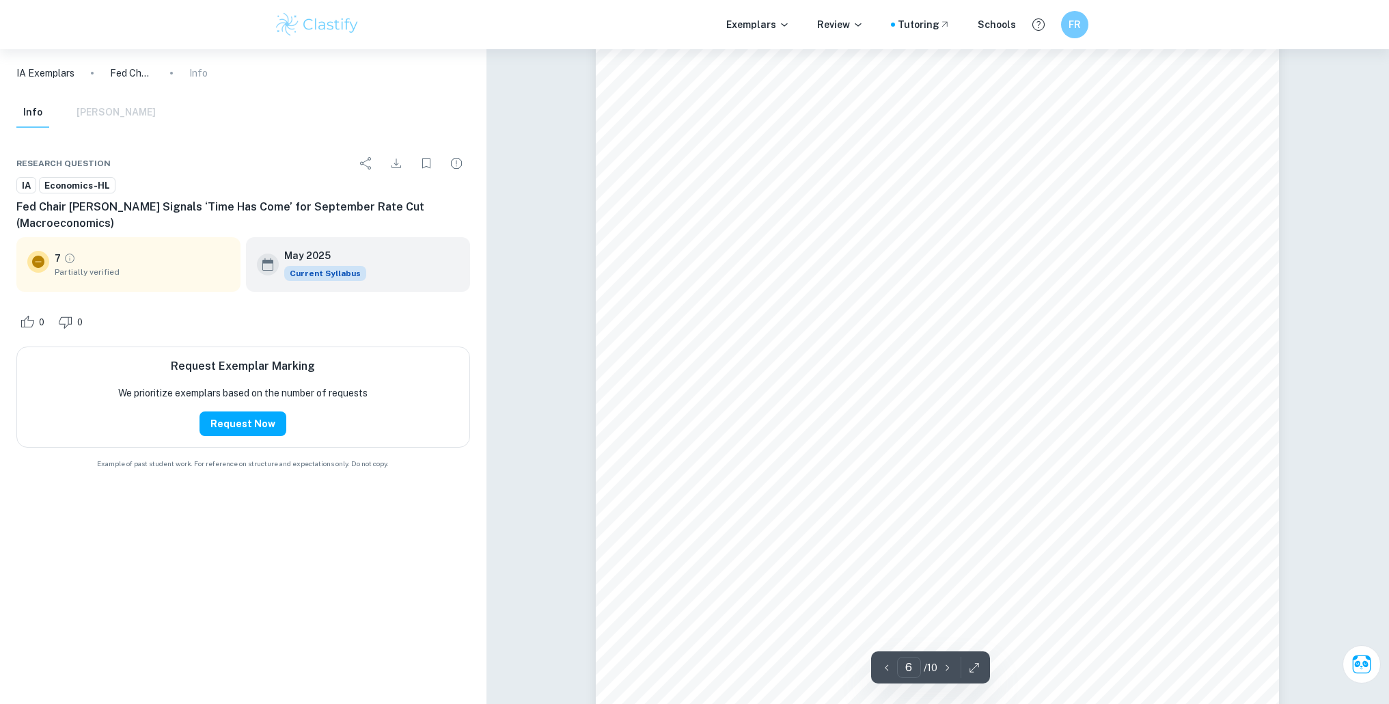
click at [764, 253] on div "Commentary: This article exemplifies the economic concept of change and how eco…" at bounding box center [937, 310] width 683 height 965
click at [760, 251] on div "Commentary: This article exemplifies the economic concept of change and how eco…" at bounding box center [937, 310] width 683 height 965
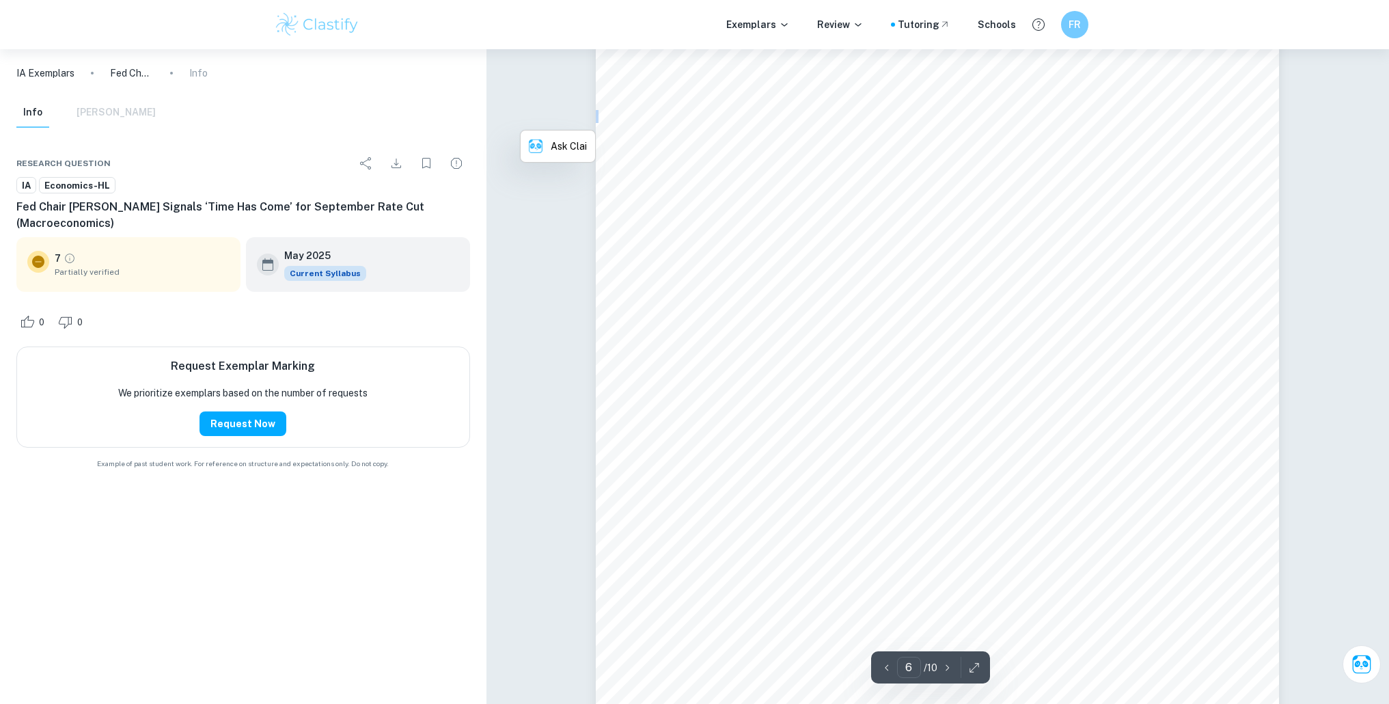
scroll to position [5176, 0]
type input "6"
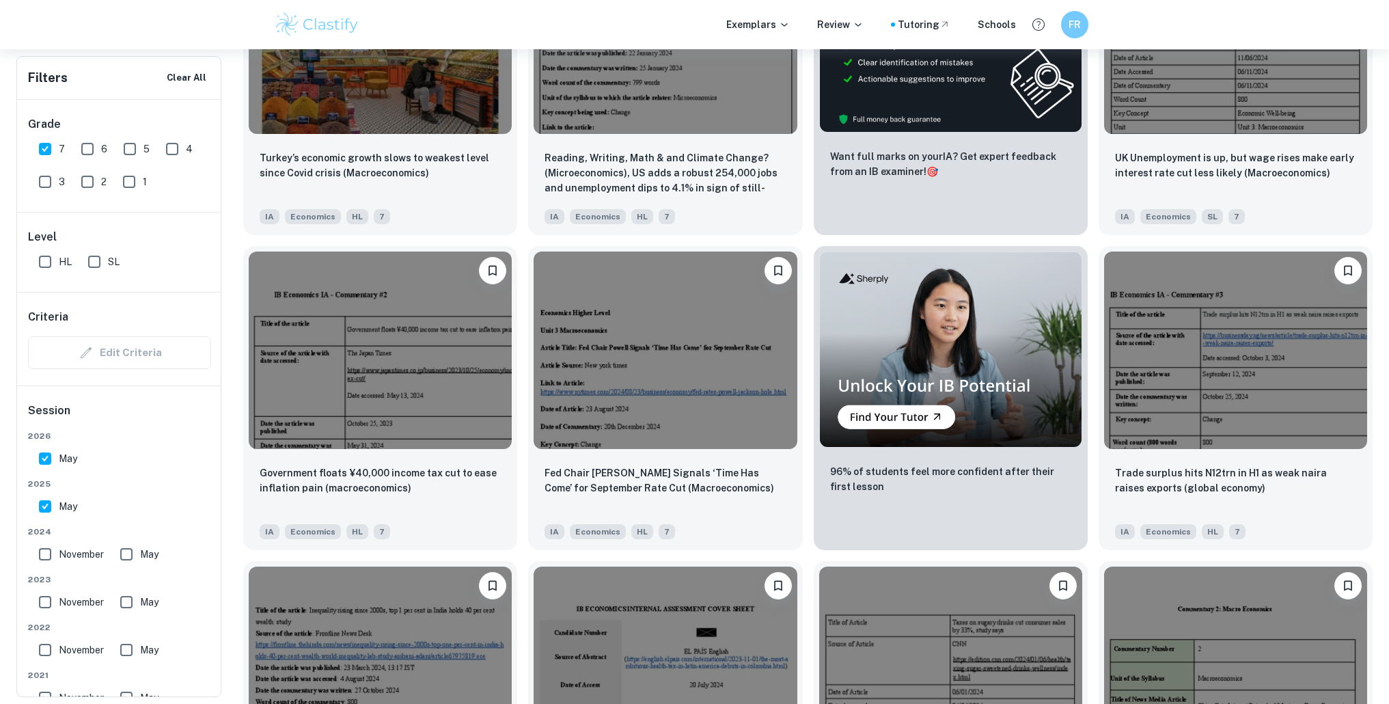
scroll to position [676, 0]
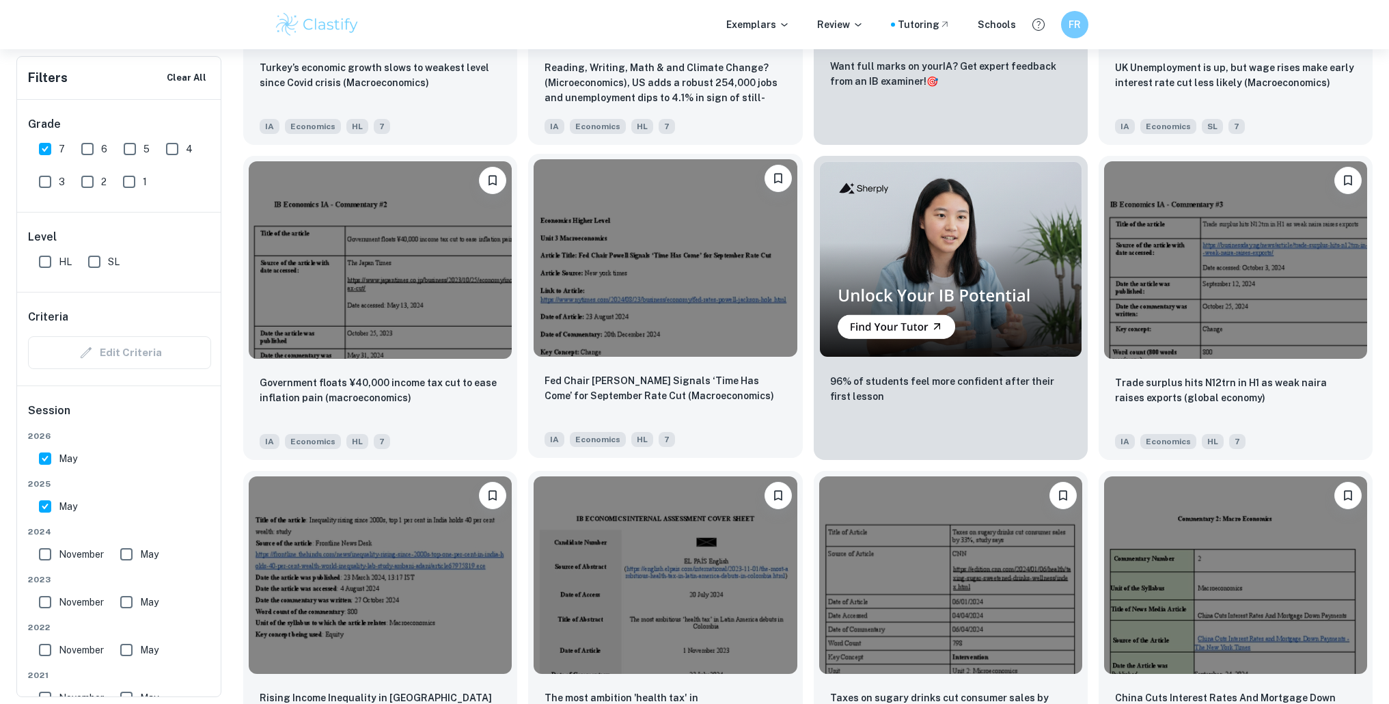
click at [702, 315] on img at bounding box center [664, 257] width 263 height 197
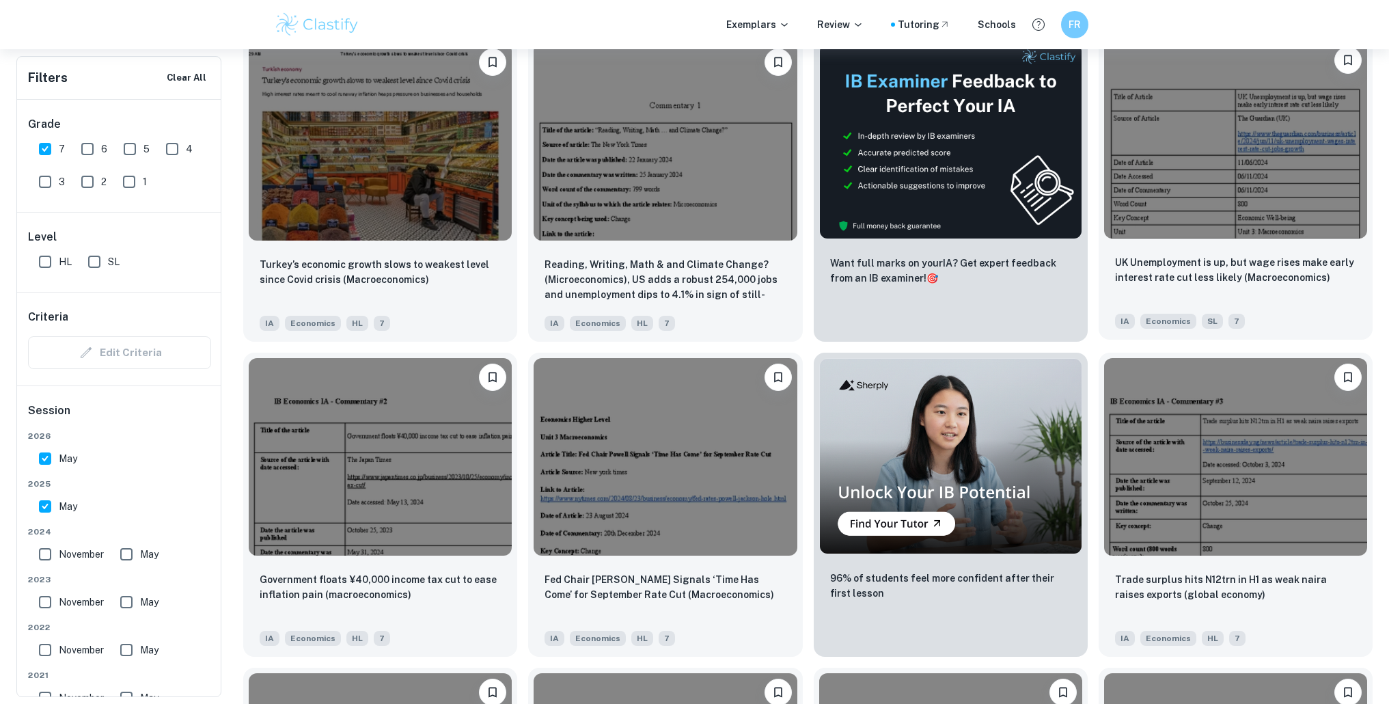
scroll to position [419, 0]
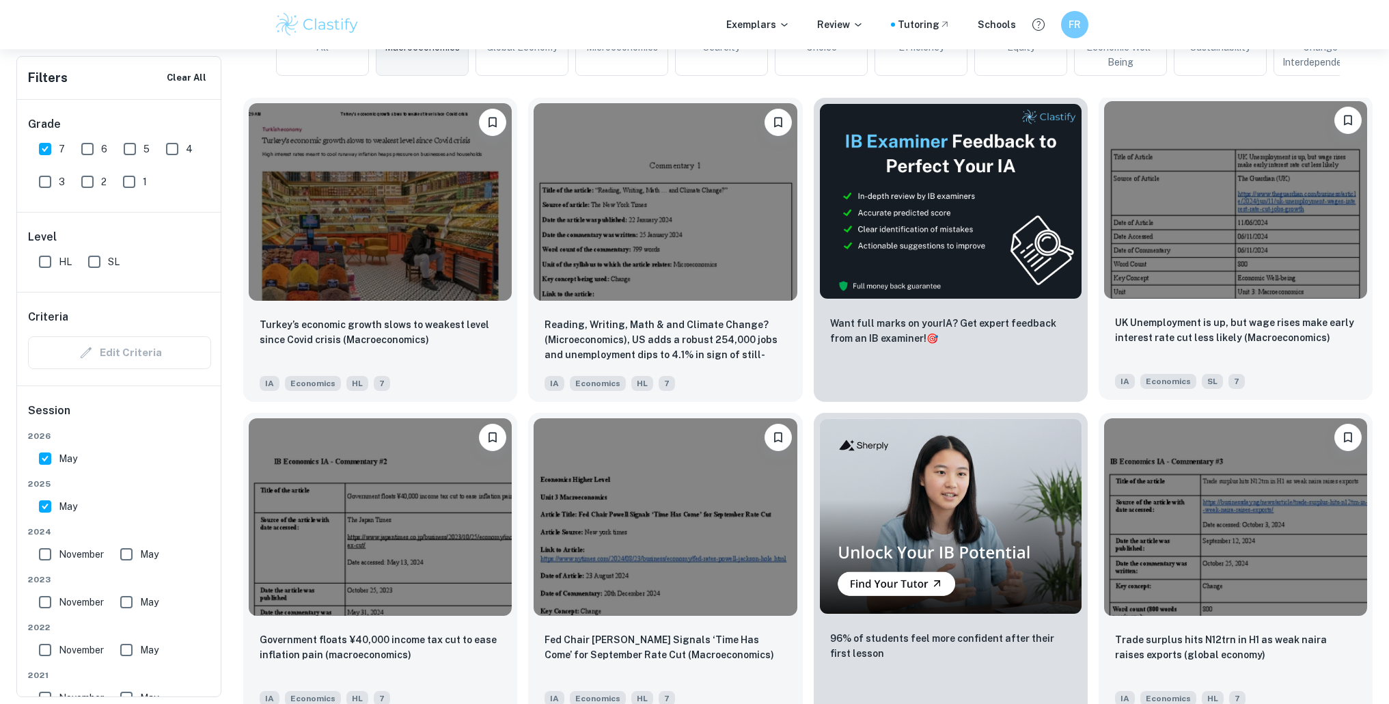
click at [1286, 225] on img at bounding box center [1235, 199] width 263 height 197
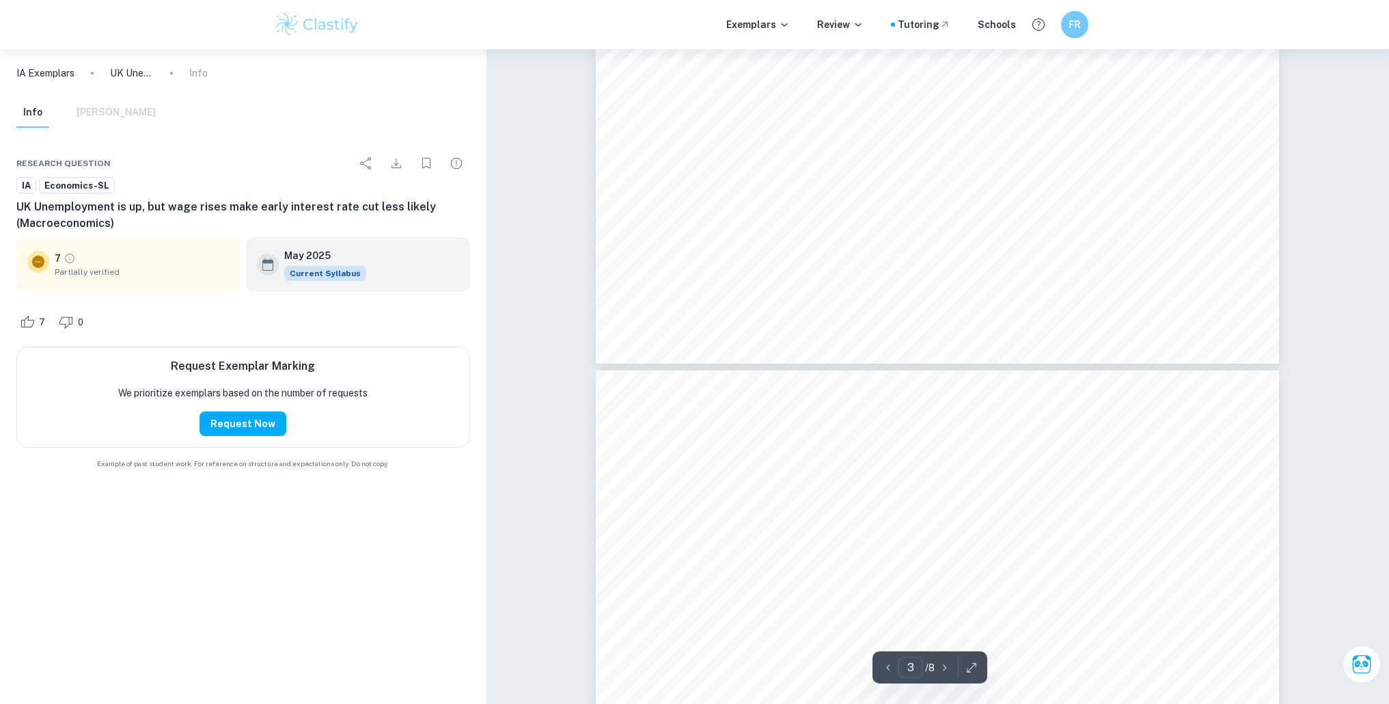
type input "4"
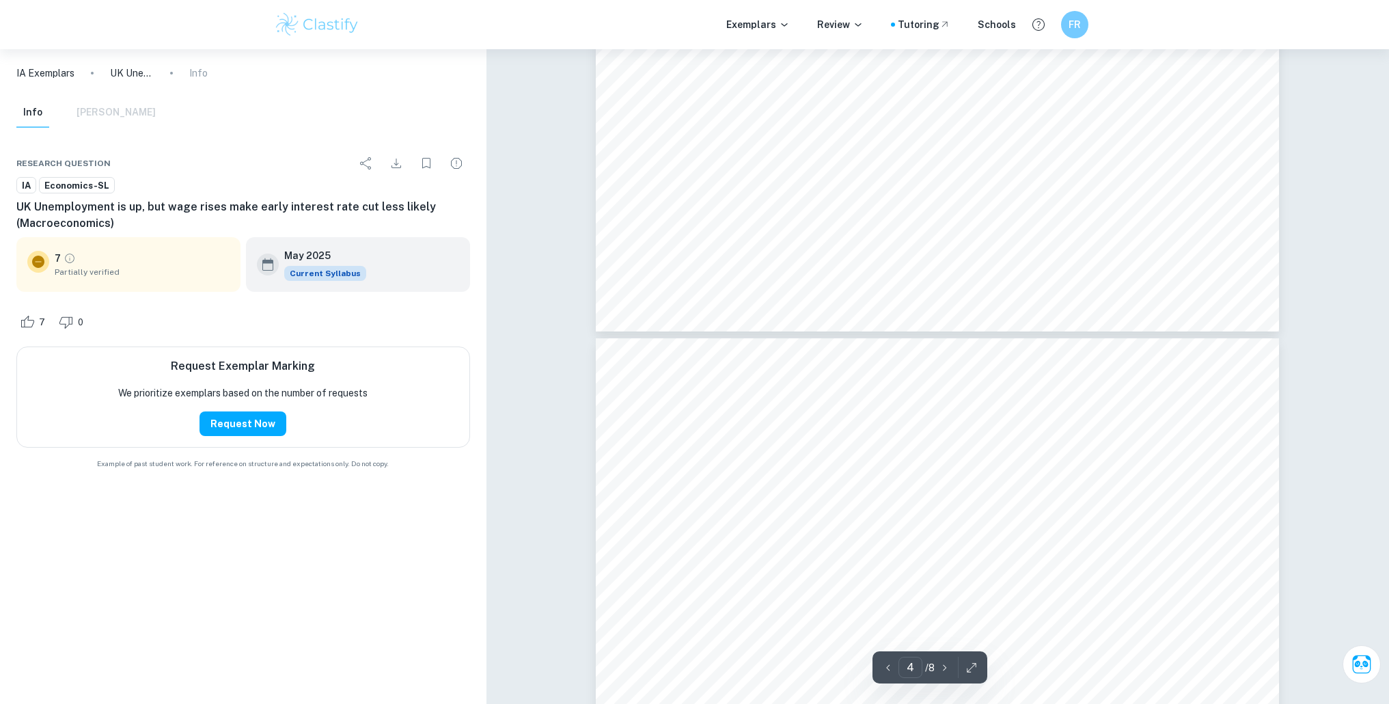
scroll to position [2751, 0]
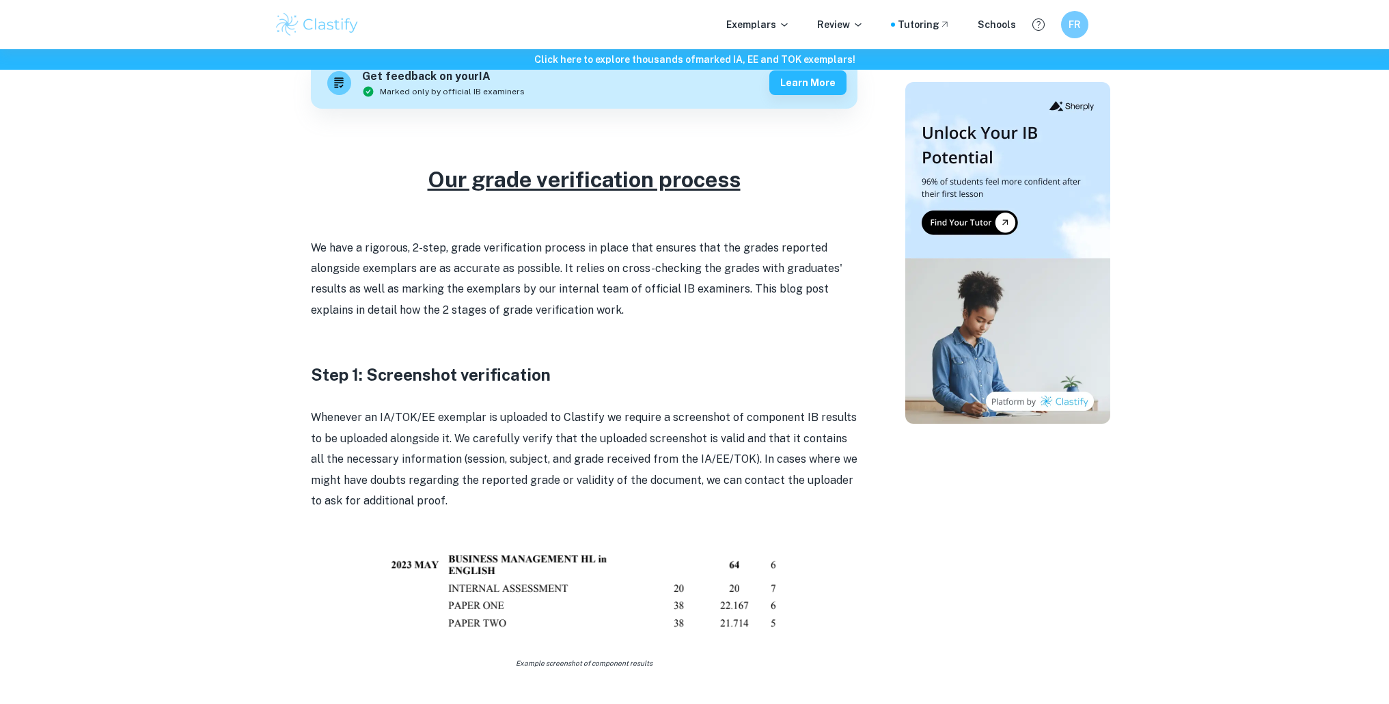
scroll to position [483, 0]
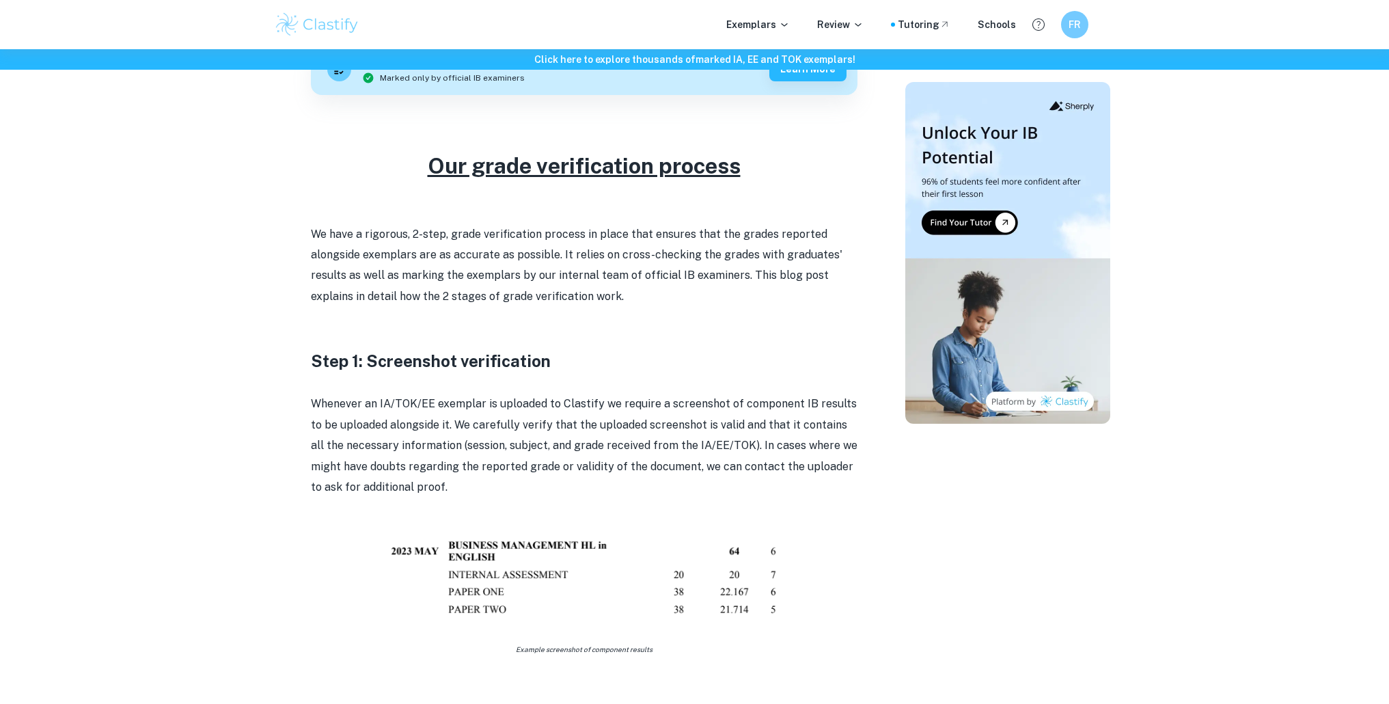
click at [682, 278] on p "We have a rigorous, 2-step, grade verification process in place that ensures th…" at bounding box center [584, 265] width 546 height 83
click at [716, 247] on p "We have a rigorous, 2-step, grade verification process in place that ensures th…" at bounding box center [584, 265] width 546 height 83
click at [716, 248] on p "We have a rigorous, 2-step, grade verification process in place that ensures th…" at bounding box center [584, 265] width 546 height 83
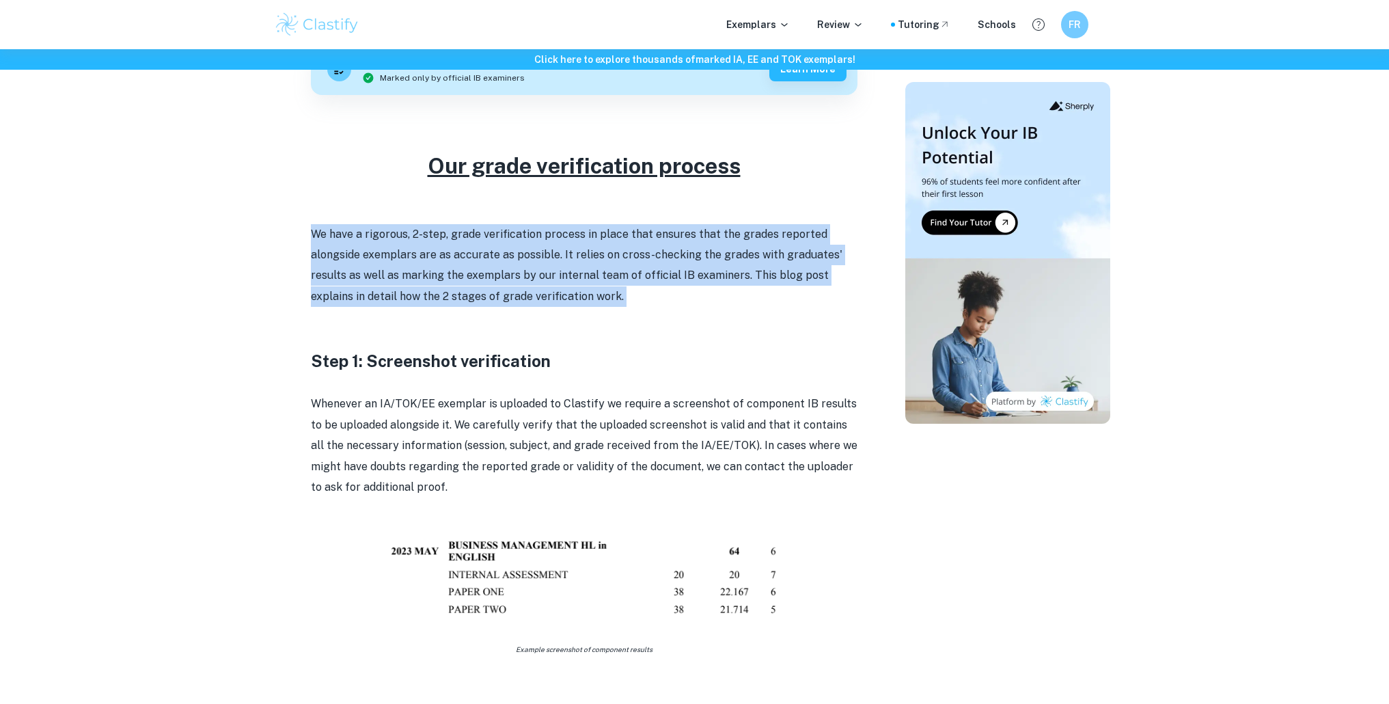
click at [716, 248] on p "We have a rigorous, 2-step, grade verification process in place that ensures th…" at bounding box center [584, 265] width 546 height 83
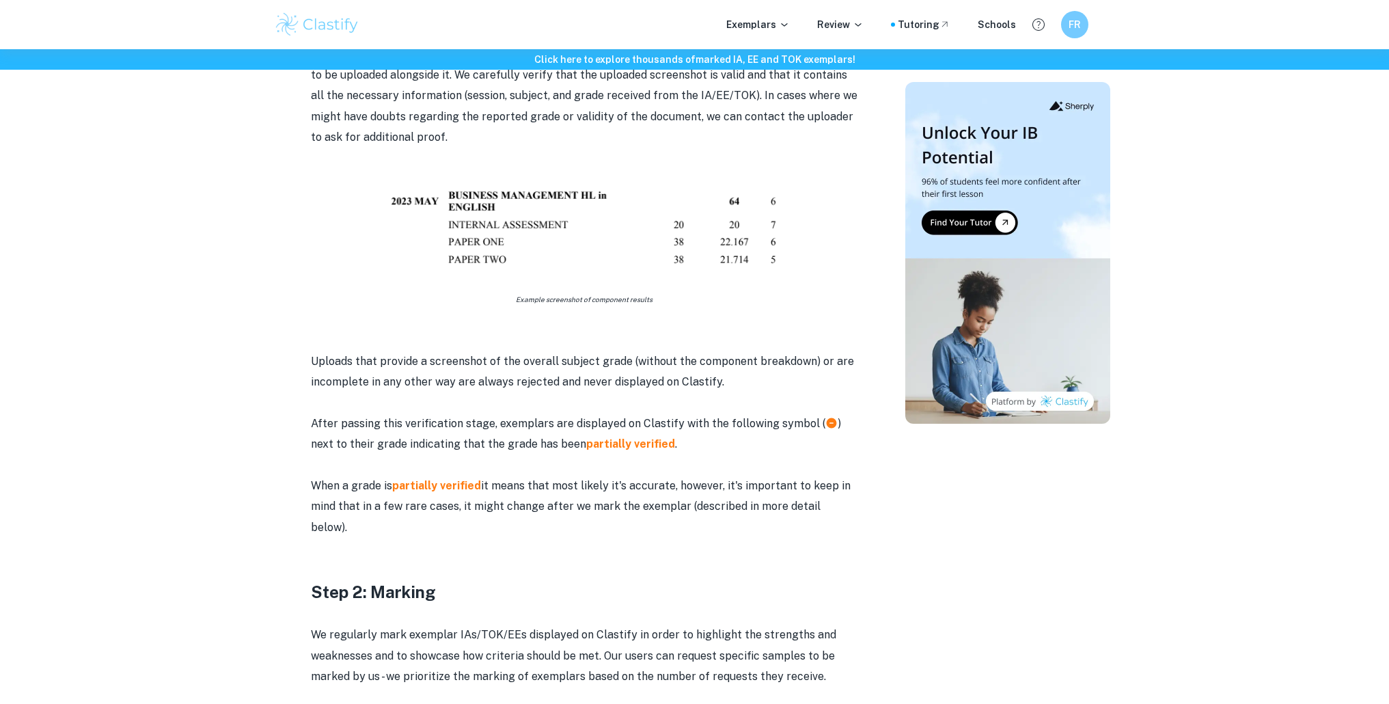
scroll to position [898, 0]
